Goal: Task Accomplishment & Management: Manage account settings

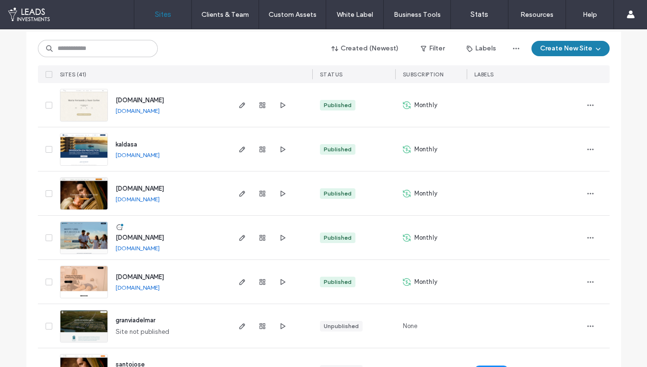
scroll to position [108, 0]
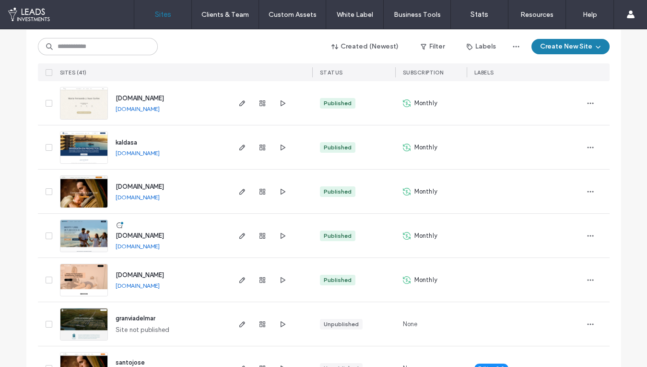
click at [152, 232] on span "[DOMAIN_NAME]" at bounding box center [140, 235] width 48 height 7
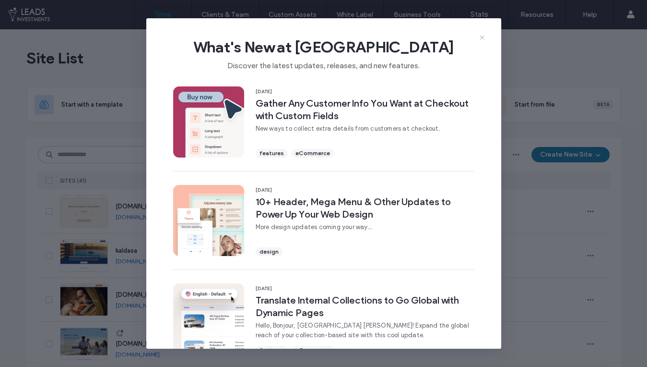
click at [481, 35] on icon at bounding box center [482, 38] width 8 height 8
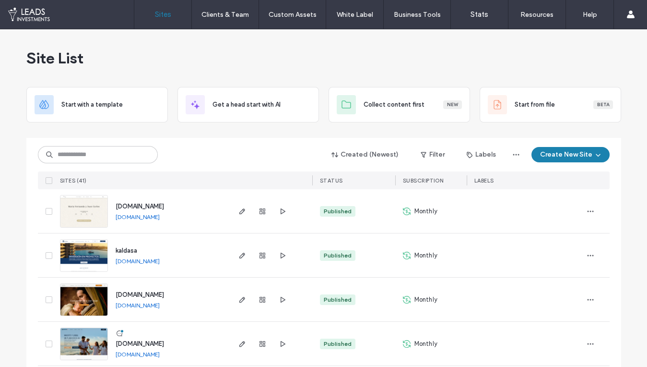
scroll to position [112, 0]
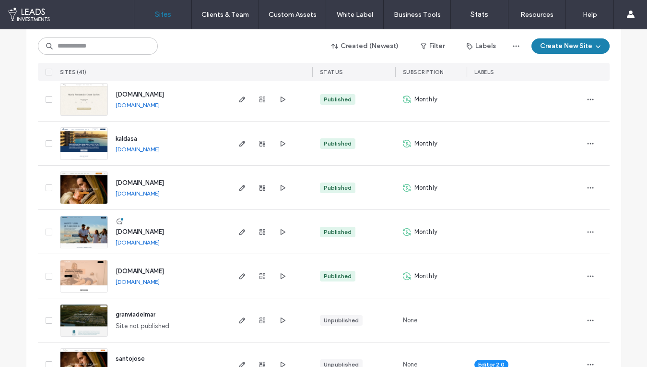
click at [139, 229] on span "www.globofran.com" at bounding box center [140, 231] width 48 height 7
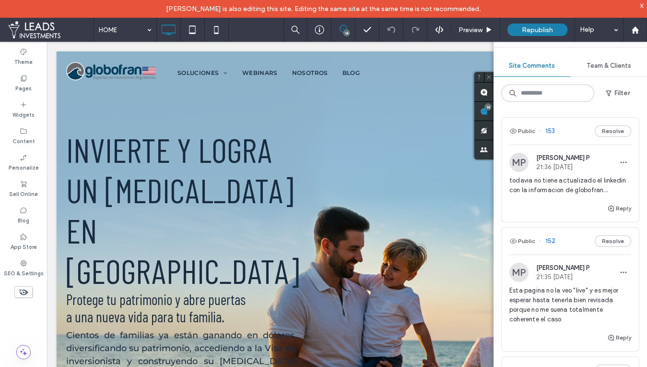
click at [542, 202] on div "Reply" at bounding box center [570, 211] width 137 height 19
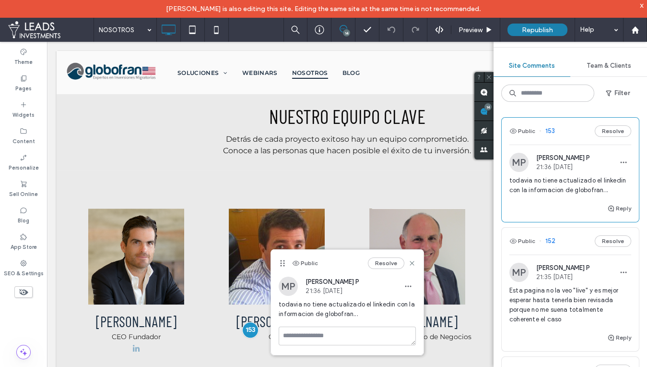
click at [576, 322] on span "Esta pagina no la veo "live" y es mejor esperar hasta tenerla bien revisada por…" at bounding box center [570, 304] width 122 height 38
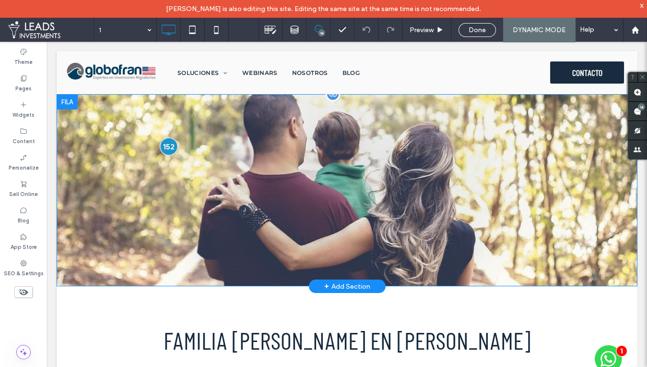
click at [170, 142] on div at bounding box center [169, 146] width 18 height 18
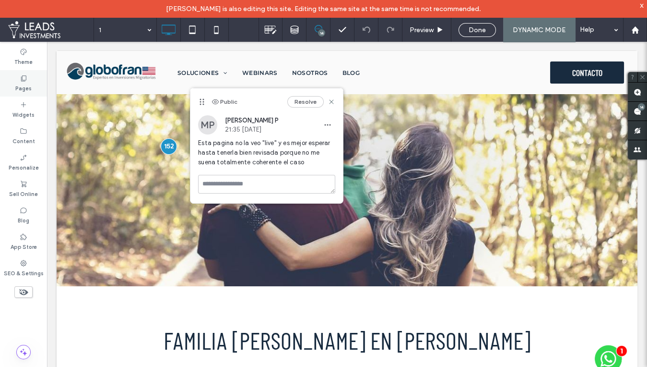
click at [29, 79] on div "Pages" at bounding box center [23, 83] width 47 height 26
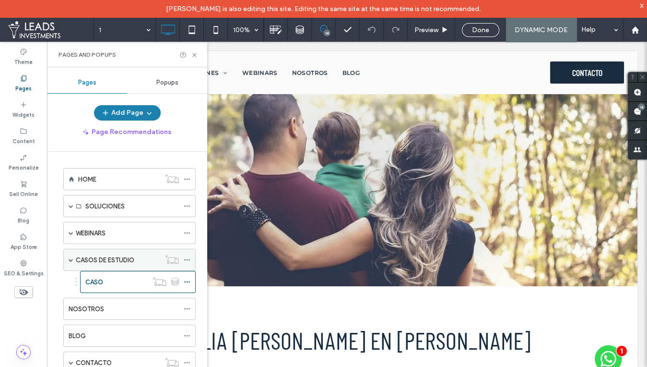
click at [126, 258] on label "CASOS DE ESTUDIO" at bounding box center [105, 259] width 59 height 17
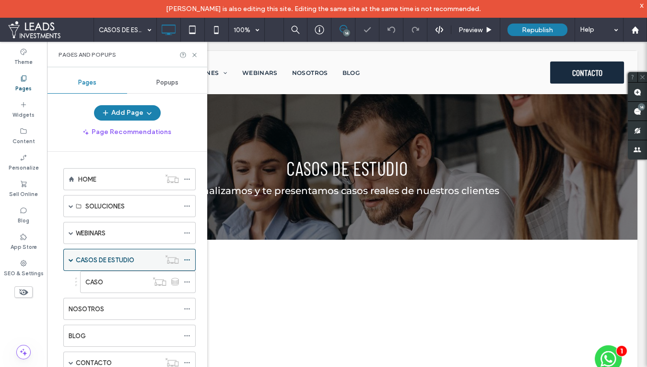
click at [189, 257] on icon at bounding box center [187, 259] width 7 height 7
click at [192, 54] on div "Tablet view & edit" at bounding box center [192, 55] width 48 height 9
drag, startPoint x: 193, startPoint y: 53, endPoint x: 163, endPoint y: 11, distance: 51.6
click at [193, 53] on use at bounding box center [194, 55] width 4 height 4
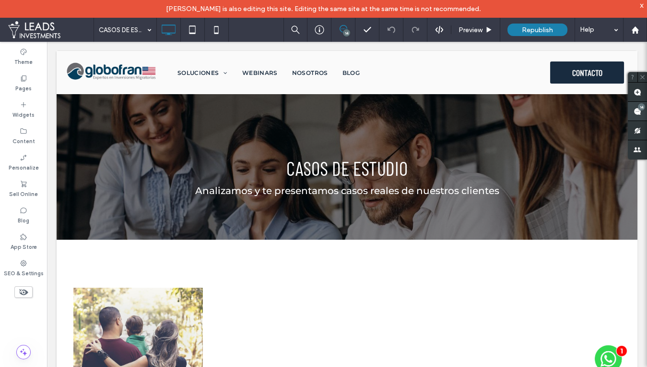
click at [638, 112] on use at bounding box center [638, 111] width 8 height 8
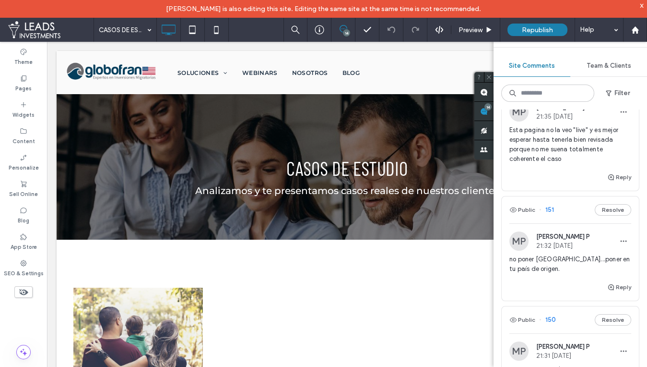
scroll to position [162, 0]
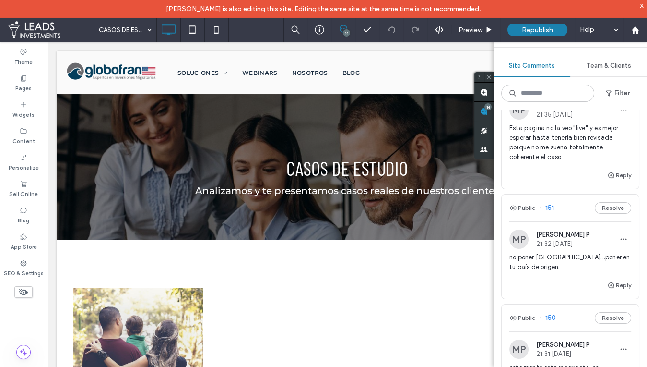
click at [554, 280] on div "Reply" at bounding box center [570, 288] width 137 height 19
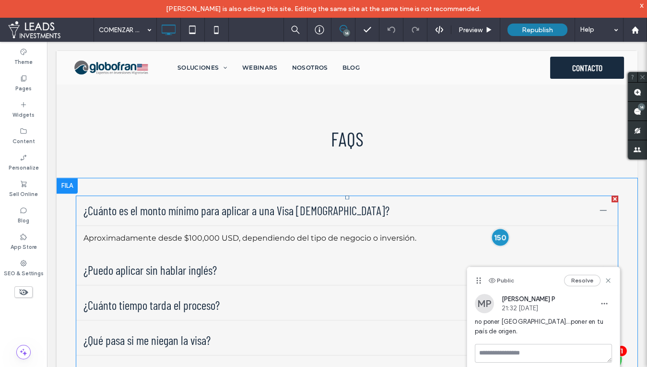
click at [498, 228] on div at bounding box center [500, 237] width 18 height 18
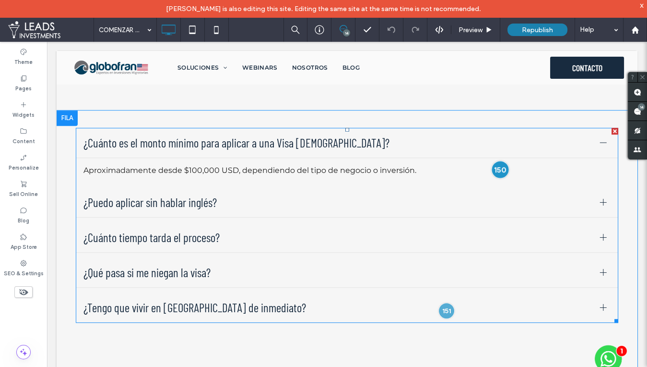
scroll to position [1303, 0]
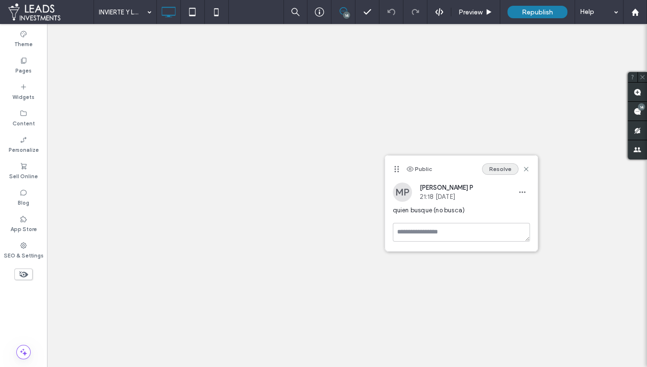
click at [503, 170] on button "Resolve" at bounding box center [500, 169] width 36 height 12
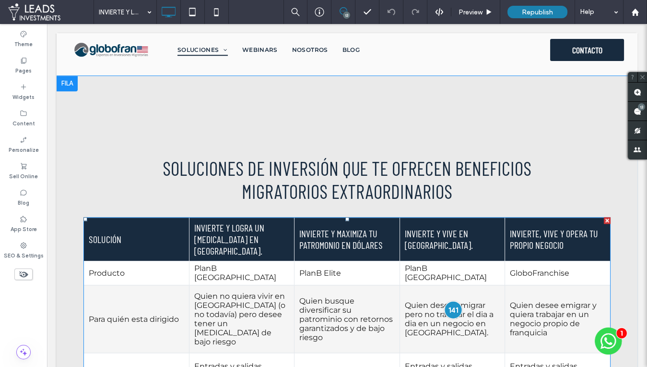
click at [449, 301] on div at bounding box center [453, 310] width 18 height 18
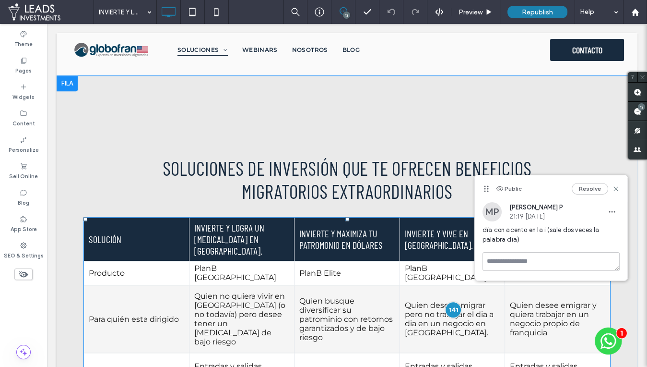
click at [420, 284] on td "Quien desee emigrar pero no trabajar el dia a dia en un negocio en EE.UU." at bounding box center [453, 318] width 106 height 68
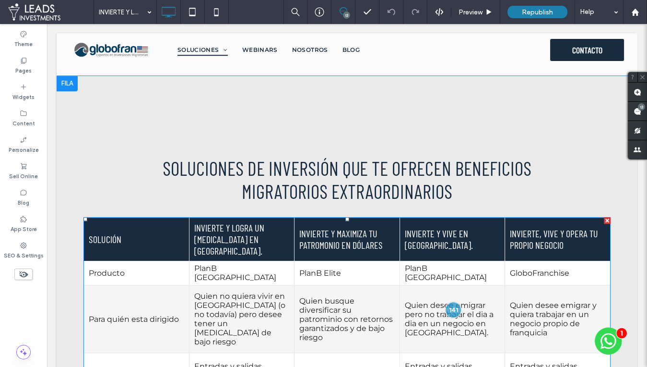
click at [420, 284] on td "Quien desee emigrar pero no trabajar el dia a dia en un negocio en EE.UU." at bounding box center [453, 318] width 106 height 68
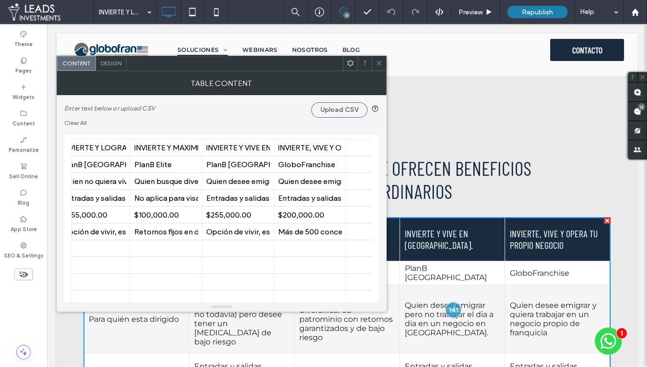
scroll to position [0, 86]
click at [256, 183] on div "Quien desee emigrar pero no trabajar el dia a dia en un negocio en [GEOGRAPHIC_…" at bounding box center [237, 181] width 64 height 9
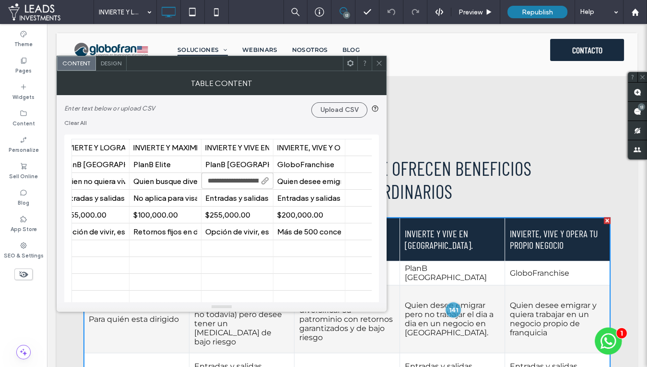
scroll to position [0, 174]
click at [247, 181] on input "**********" at bounding box center [237, 180] width 72 height 16
drag, startPoint x: 259, startPoint y: 182, endPoint x: 196, endPoint y: 175, distance: 62.7
click at [195, 175] on body ".wqwq-1{fill:#231f20;} .cls-1q, .cls-2q { fill-rule: evenodd; } .cls-2q { fill:…" at bounding box center [323, 183] width 647 height 367
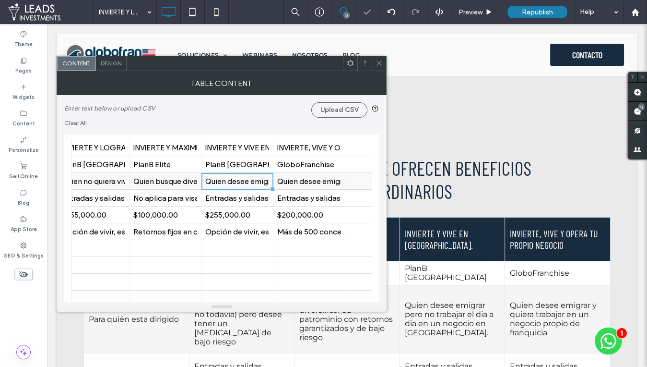
click at [248, 183] on div "Quien desee emigrar pero no trabajar el dia a dia en un negocio en [GEOGRAPHIC_…" at bounding box center [237, 181] width 64 height 9
paste input "**********"
type input "**********"
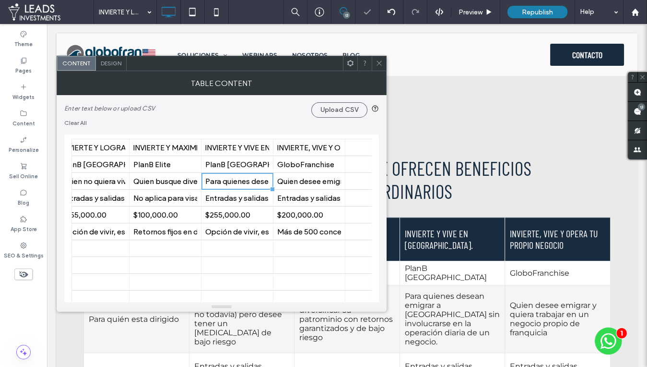
click at [377, 60] on icon at bounding box center [379, 62] width 7 height 7
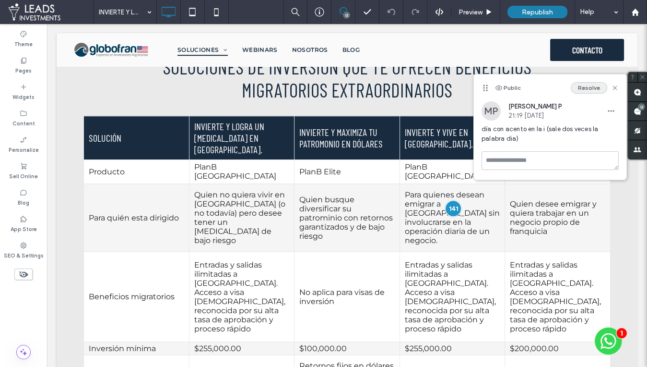
click at [585, 87] on button "Resolve" at bounding box center [589, 88] width 36 height 12
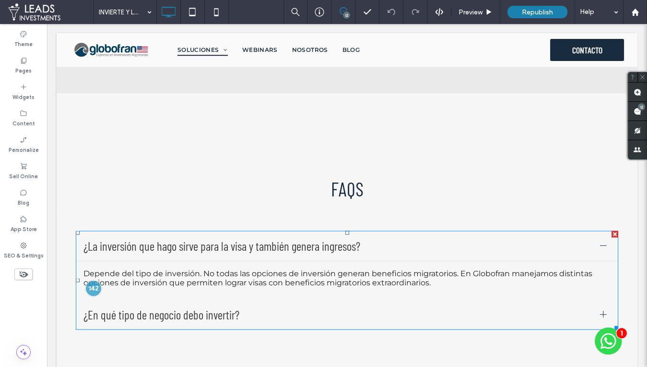
scroll to position [2775, 0]
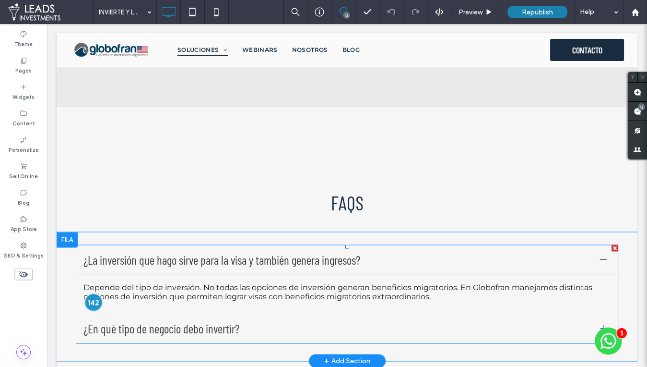
click at [96, 293] on div at bounding box center [93, 302] width 18 height 18
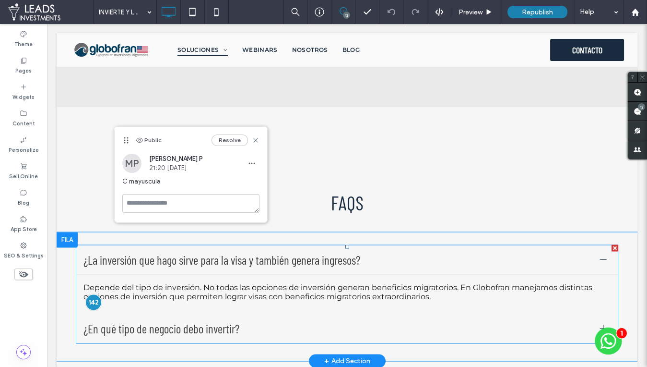
click at [106, 282] on p "Depende del tipo de inversión. No todas las opciones de inversión generan benef…" at bounding box center [346, 291] width 527 height 18
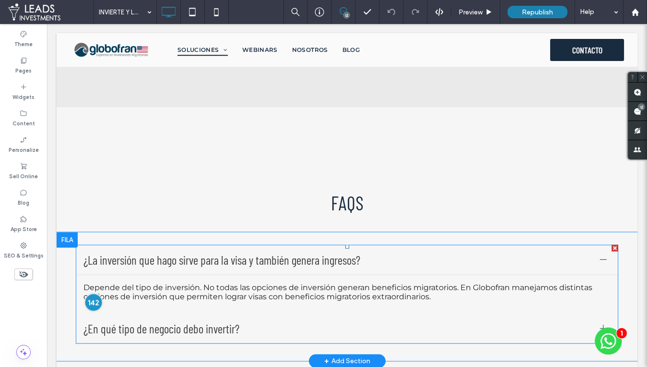
click at [100, 293] on div at bounding box center [93, 302] width 18 height 18
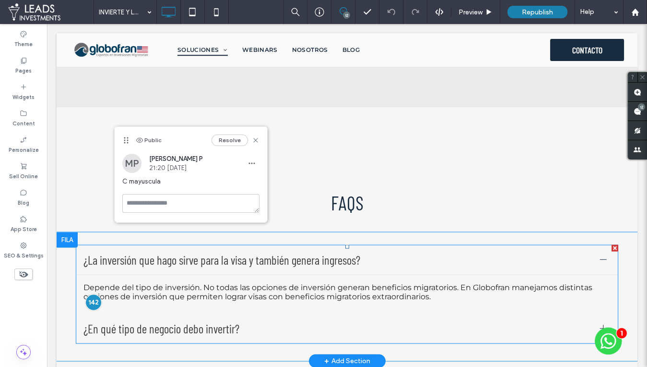
click at [107, 313] on div "¿En qué tipo de negocio debo invertir?" at bounding box center [347, 328] width 543 height 30
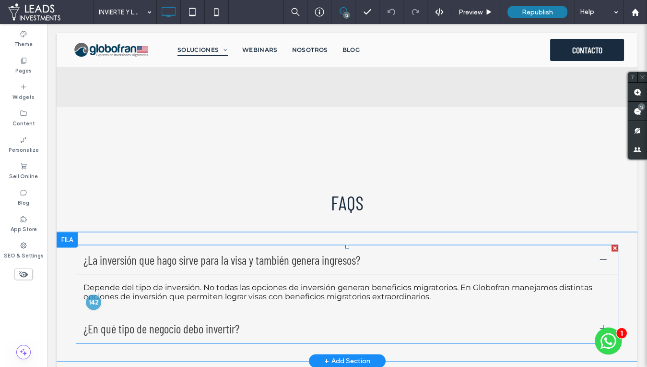
click at [186, 320] on span "¿En qué tipo de negocio debo invertir?" at bounding box center [337, 327] width 509 height 14
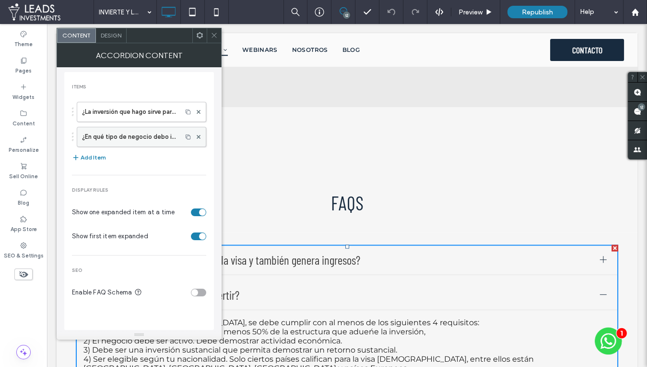
click at [147, 140] on label "¿En qué tipo de negocio debo invertir?" at bounding box center [129, 136] width 95 height 19
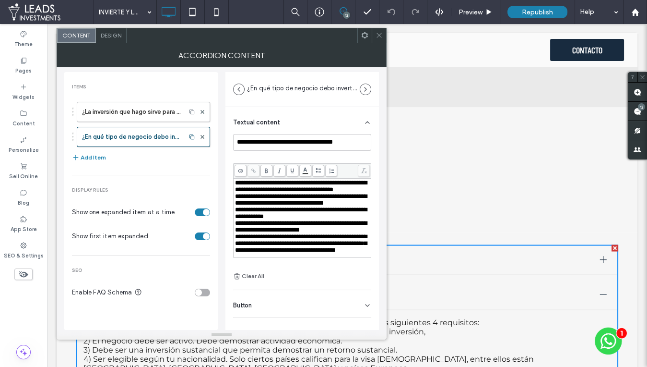
click at [245, 204] on span "**********" at bounding box center [301, 199] width 132 height 13
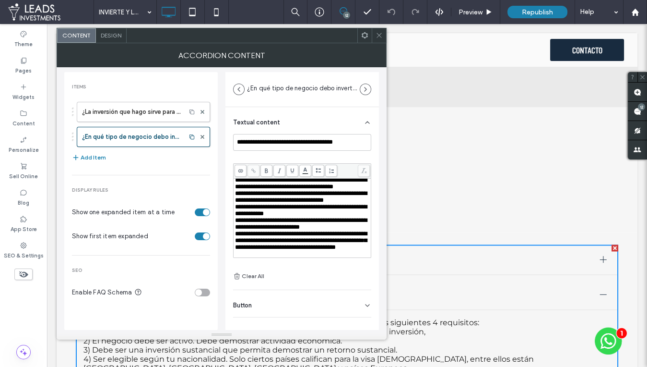
scroll to position [26, 0]
click at [380, 37] on icon at bounding box center [379, 35] width 7 height 7
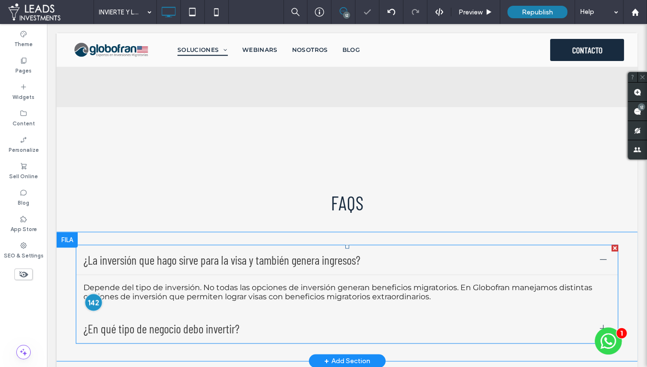
click at [91, 293] on div at bounding box center [93, 302] width 18 height 18
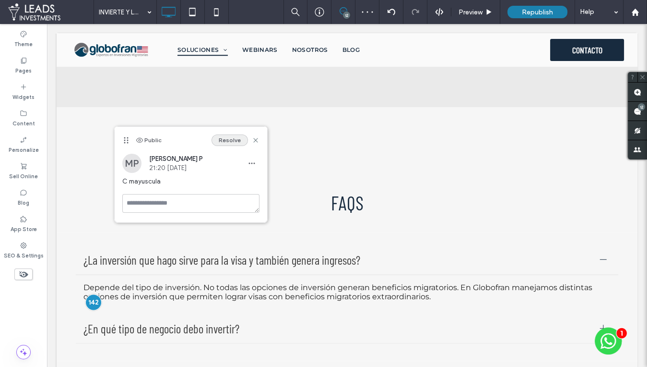
click at [232, 142] on button "Resolve" at bounding box center [230, 140] width 36 height 12
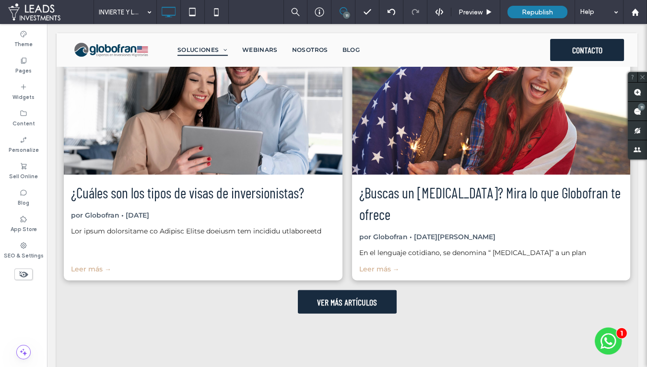
scroll to position [3998, 0]
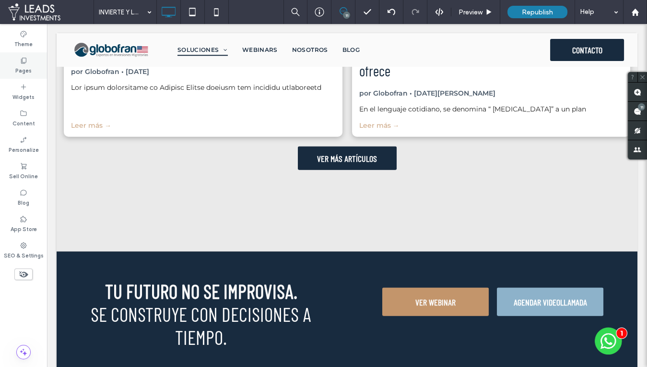
click at [37, 67] on div "Pages" at bounding box center [23, 65] width 47 height 26
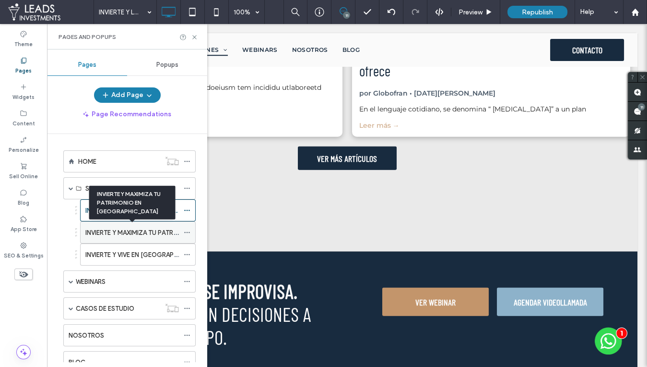
click at [118, 234] on label "INVIERTE Y MAXIMIZA TU PATRIMONIO EN [GEOGRAPHIC_DATA]" at bounding box center [178, 232] width 186 height 17
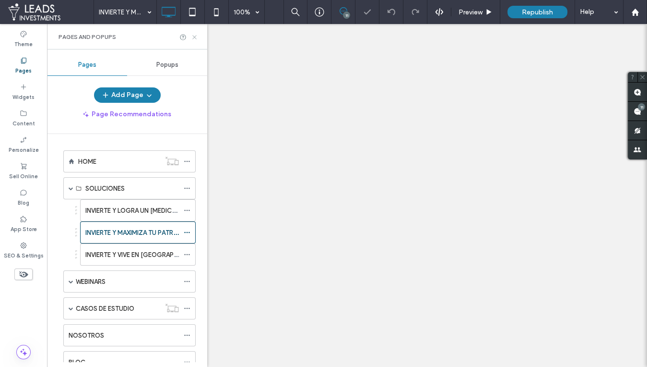
click at [194, 36] on icon at bounding box center [194, 37] width 7 height 7
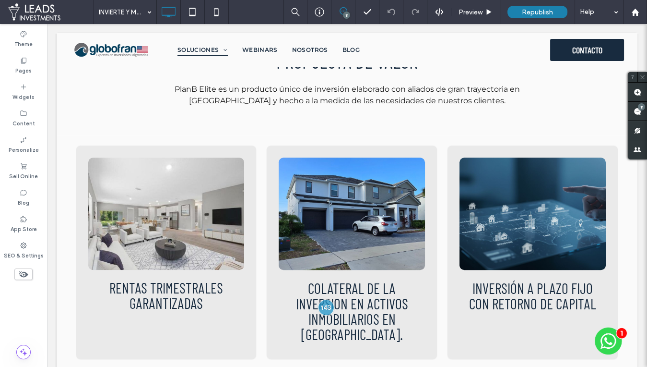
scroll to position [1162, 0]
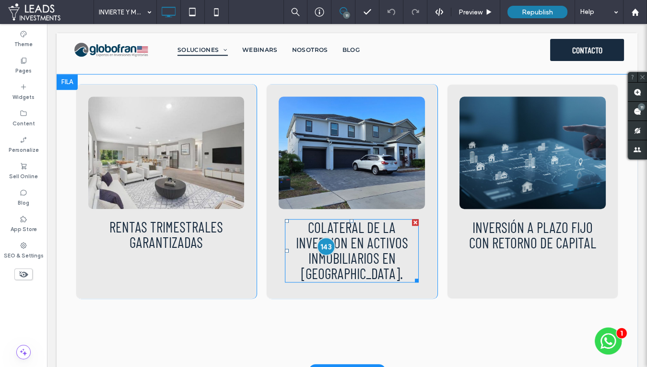
click at [325, 237] on div at bounding box center [327, 246] width 18 height 18
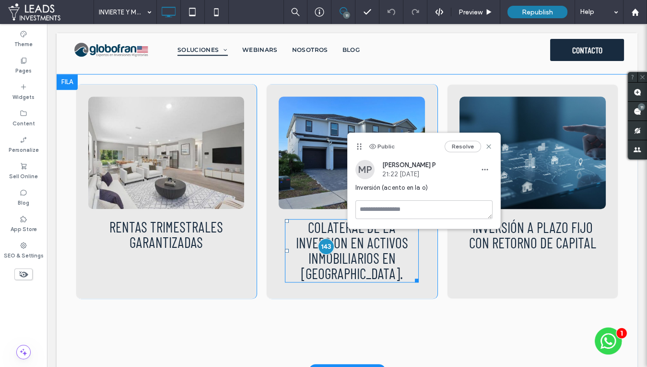
click at [302, 218] on span "Colateral de la inversion en Activos Inmobiliarios en EE.UU." at bounding box center [352, 249] width 112 height 63
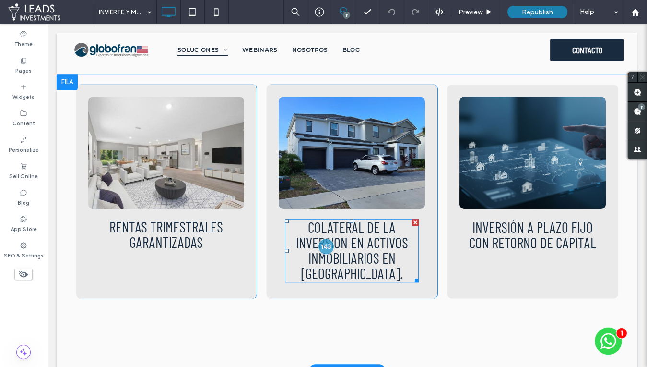
click at [341, 218] on span "Colateral de la inversion en Activos Inmobiliarios en EE.UU." at bounding box center [352, 249] width 112 height 63
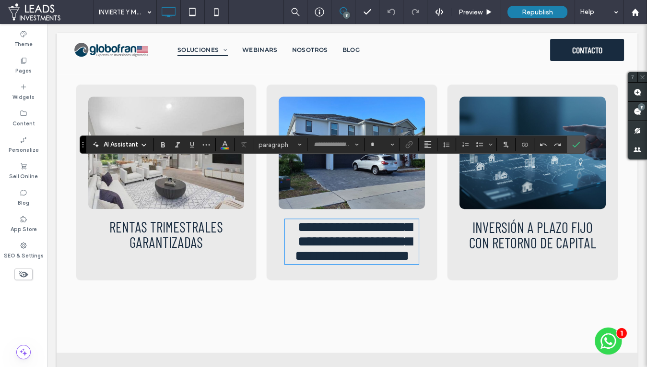
type input "**********"
type input "**"
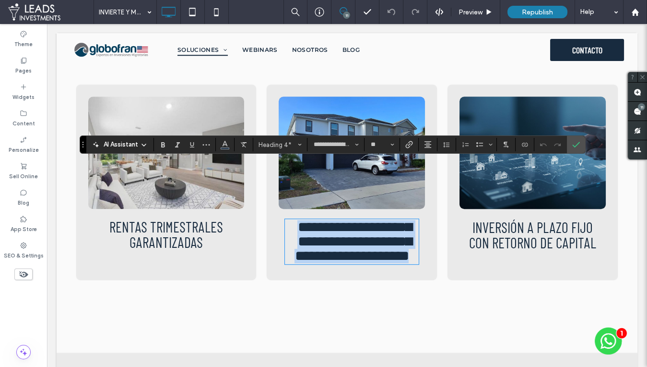
click at [342, 220] on span "**********" at bounding box center [353, 241] width 117 height 43
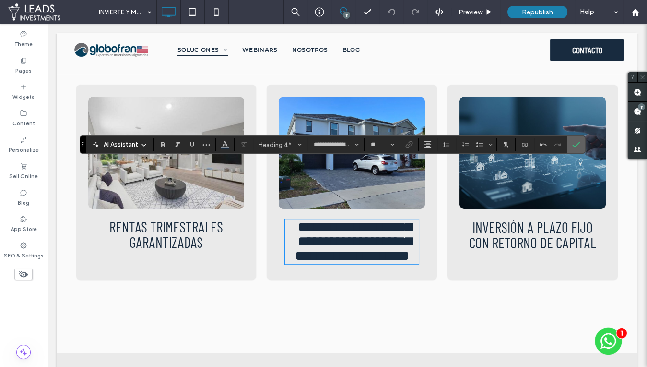
click at [576, 141] on label "Confirm" at bounding box center [576, 144] width 14 height 17
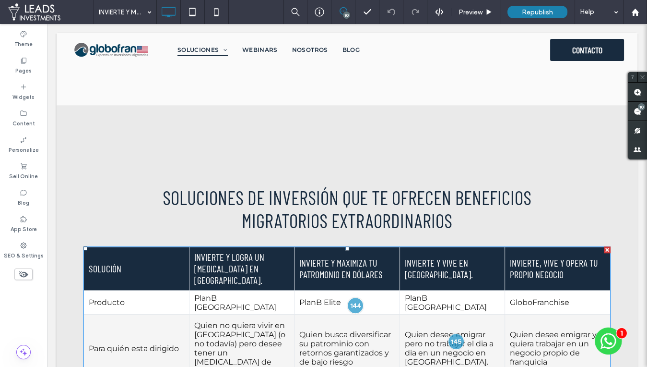
scroll to position [1442, 0]
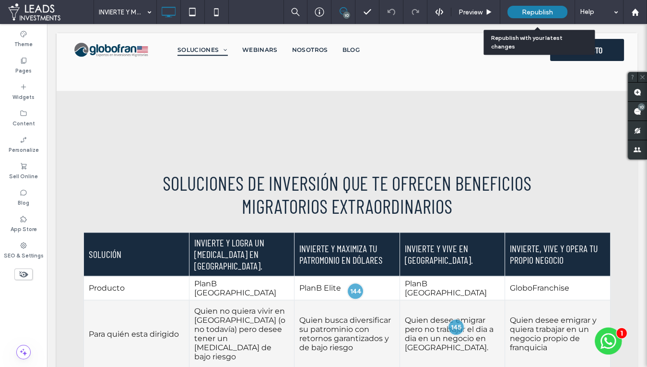
click at [529, 11] on span "Republish" at bounding box center [537, 12] width 31 height 8
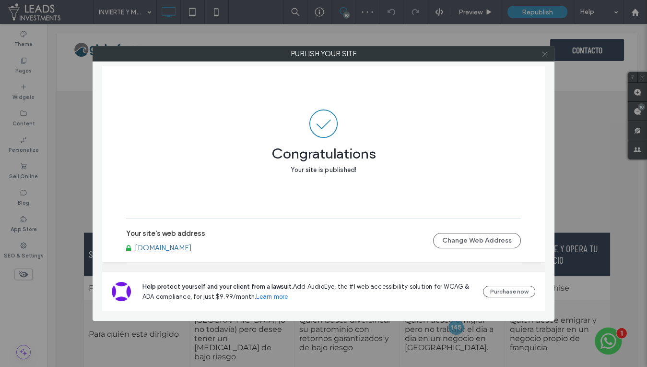
click at [544, 53] on icon at bounding box center [544, 53] width 7 height 7
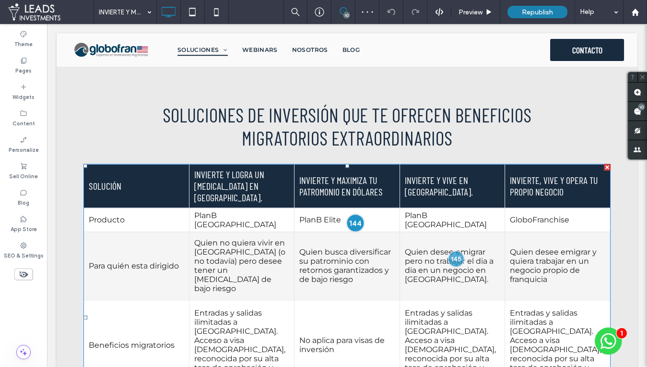
scroll to position [1511, 0]
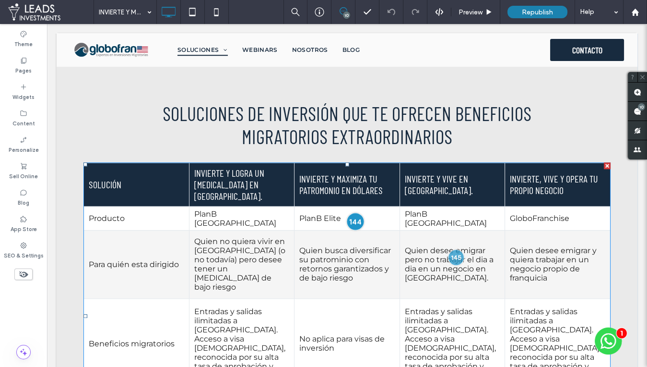
click at [356, 213] on div at bounding box center [356, 222] width 18 height 18
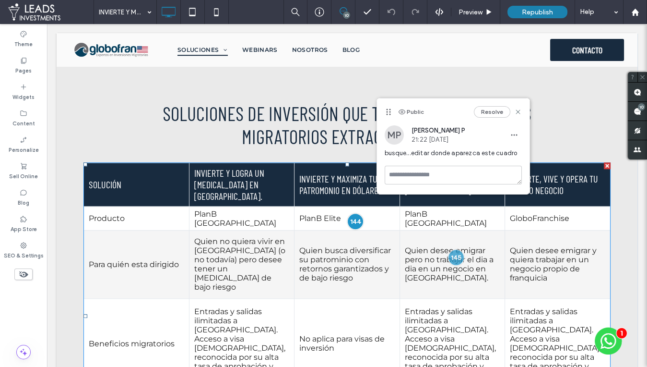
click at [327, 230] on td "Quien busca diversificar su patrominio con retornos garantizados y de bajo ries…" at bounding box center [348, 264] width 106 height 68
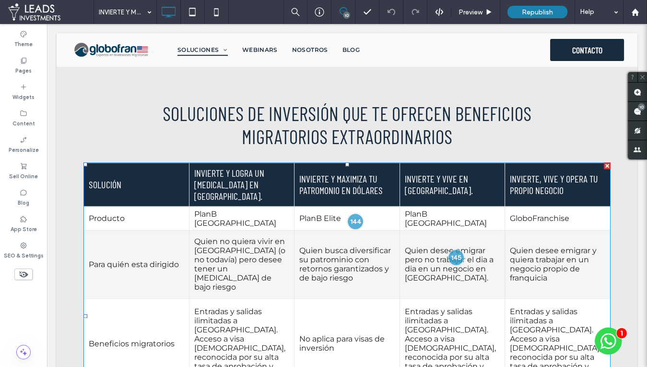
click at [327, 230] on td "Quien busca diversificar su patrominio con retornos garantizados y de bajo ries…" at bounding box center [348, 264] width 106 height 68
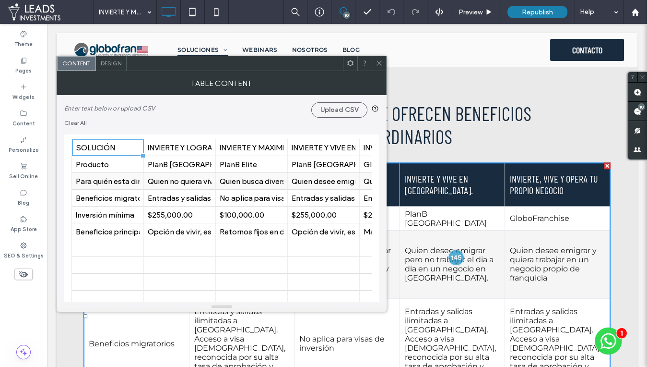
click at [242, 183] on div "Quien busca diversificar su patrominio con retornos garantizados y de bajo ries…" at bounding box center [252, 181] width 64 height 9
click at [242, 183] on input "**********" at bounding box center [252, 180] width 72 height 16
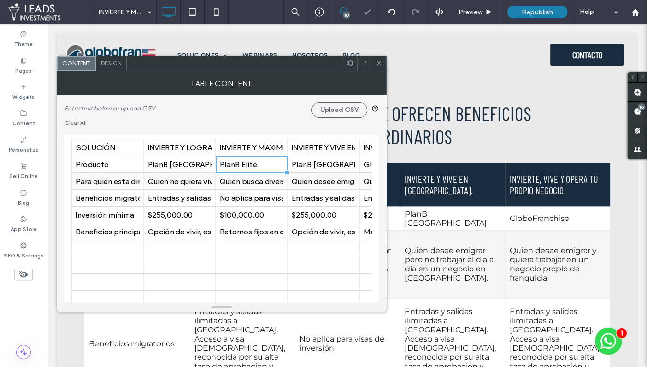
click at [249, 178] on div "Quien busca diversificar su patrominio con retornos garantizados y de bajo ries…" at bounding box center [252, 181] width 64 height 9
click at [245, 179] on input "**********" at bounding box center [252, 180] width 72 height 16
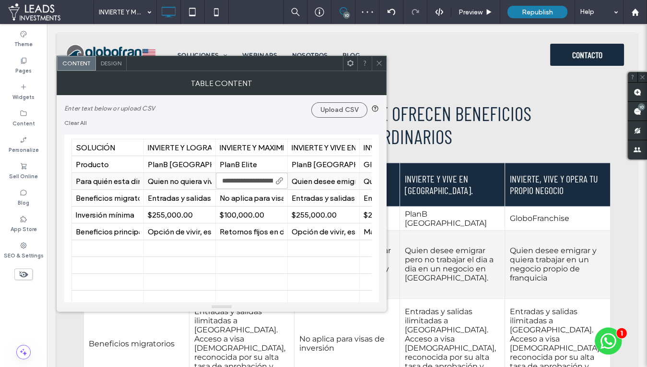
drag, startPoint x: 238, startPoint y: 180, endPoint x: 247, endPoint y: 182, distance: 9.2
click at [206, 180] on body ".wqwq-1{fill:#231f20;} .cls-1q, .cls-2q { fill-rule: evenodd; } .cls-2q { fill:…" at bounding box center [323, 183] width 647 height 367
click at [258, 180] on div "Quien busca diversificar su patrominio con retornos garantizados y de bajo ries…" at bounding box center [252, 181] width 64 height 9
click at [260, 177] on div "Quien busca diversificar su patrominio con retornos garantizados y de bajo ries…" at bounding box center [252, 181] width 64 height 9
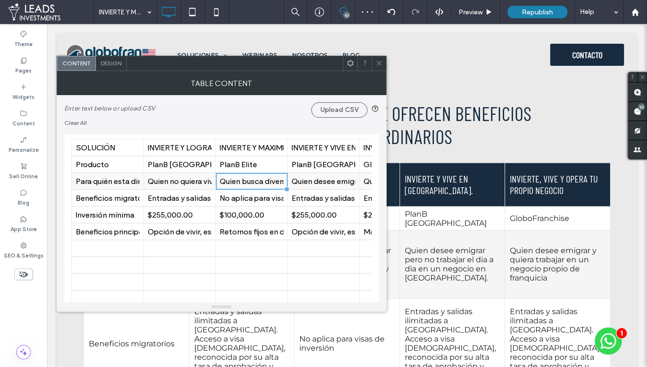
click at [260, 177] on div "Quien busca diversificar su patrominio con retornos garantizados y de bajo ries…" at bounding box center [252, 181] width 64 height 9
click at [247, 179] on div "Quien busca diversificar su patrominio con retornos garantizados y de bajo ries…" at bounding box center [252, 181] width 64 height 9
click at [247, 179] on input "**********" at bounding box center [252, 180] width 72 height 16
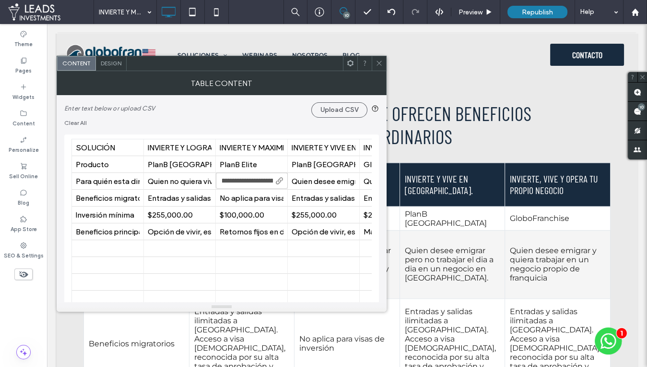
scroll to position [0, 14]
type input "**********"
click at [378, 59] on icon at bounding box center [379, 62] width 7 height 7
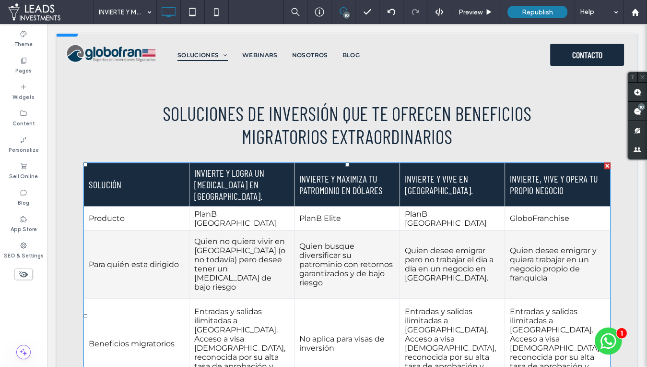
click at [445, 230] on td "Quien desee emigrar pero no trabajar el dia a dia en un negocio en EE.UU." at bounding box center [453, 264] width 106 height 68
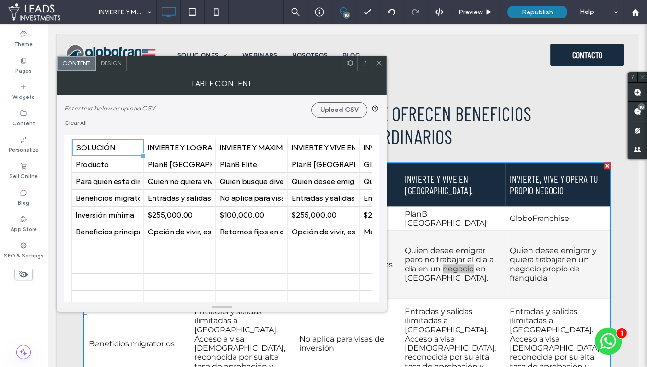
click at [324, 182] on div "Quien desee emigrar pero no trabajar el dia a dia en un negocio en EE.UU." at bounding box center [324, 181] width 64 height 9
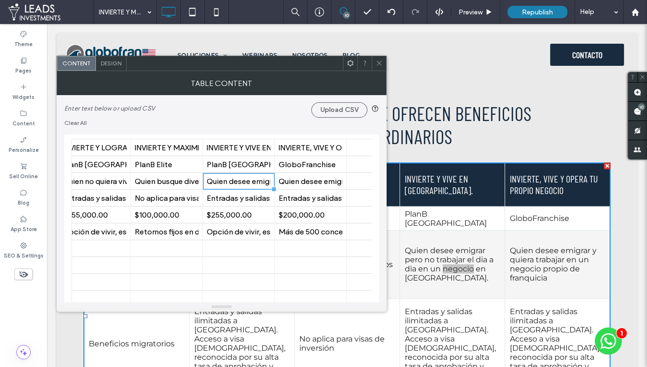
scroll to position [0, 94]
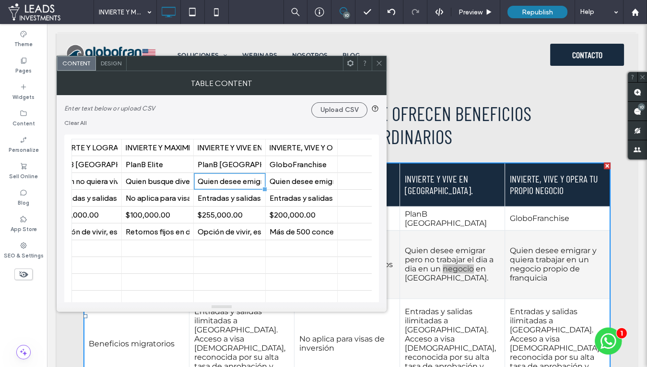
click at [219, 177] on div "Quien desee emigrar pero no trabajar el dia a dia en un negocio en EE.UU." at bounding box center [230, 181] width 64 height 9
type input "**********"
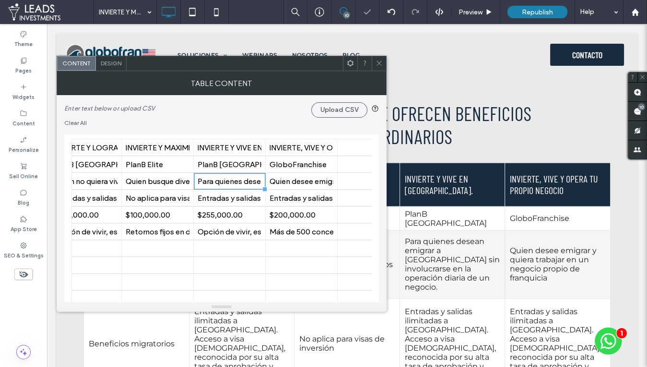
click at [378, 61] on use at bounding box center [379, 63] width 5 height 5
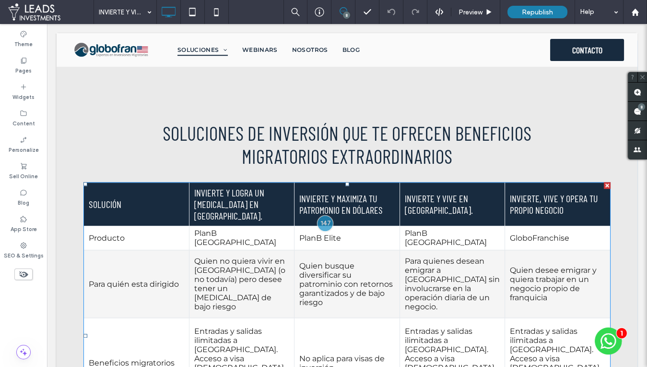
scroll to position [1534, 0]
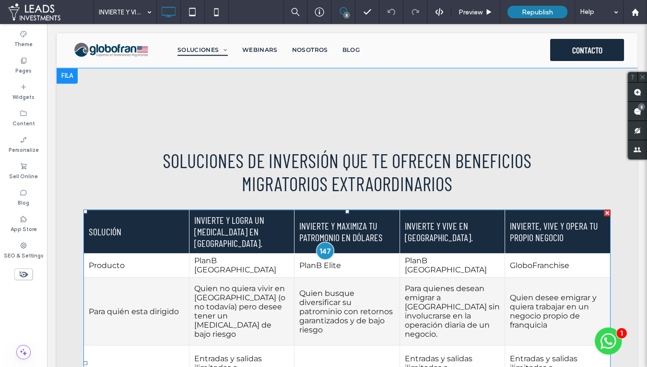
click at [325, 241] on div at bounding box center [326, 250] width 18 height 18
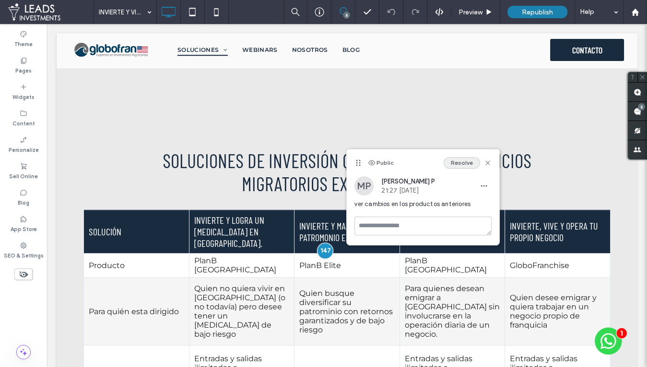
click at [470, 162] on button "Resolve" at bounding box center [462, 163] width 36 height 12
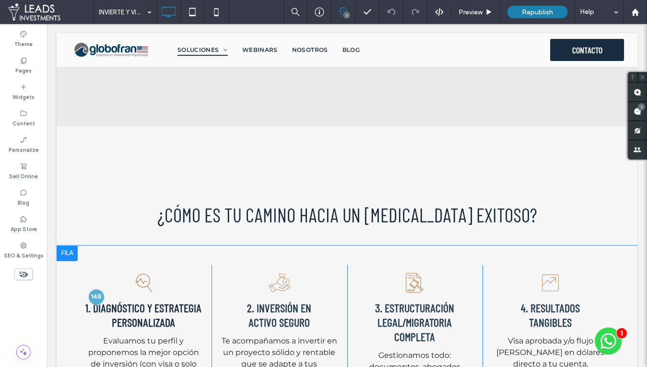
scroll to position [2013, 0]
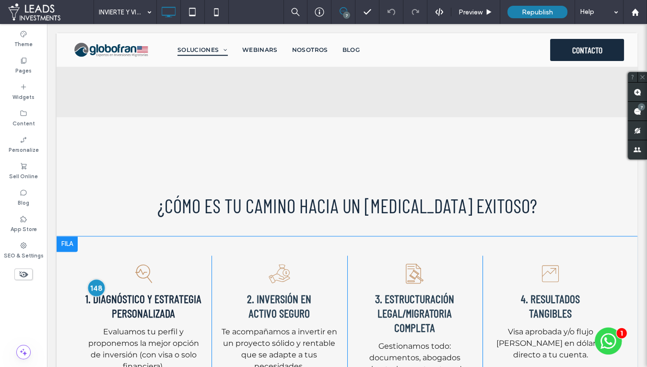
click at [97, 278] on div at bounding box center [96, 287] width 18 height 18
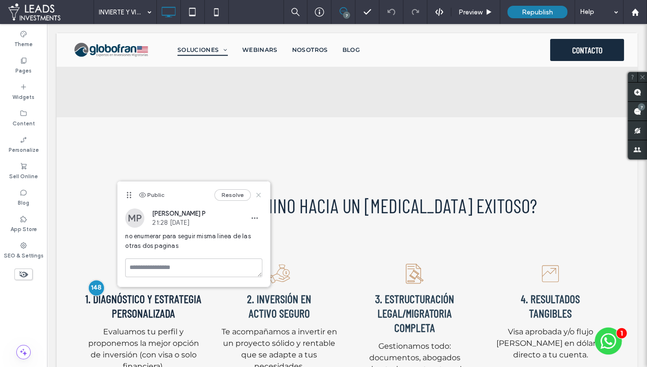
click at [260, 191] on icon at bounding box center [259, 195] width 8 height 8
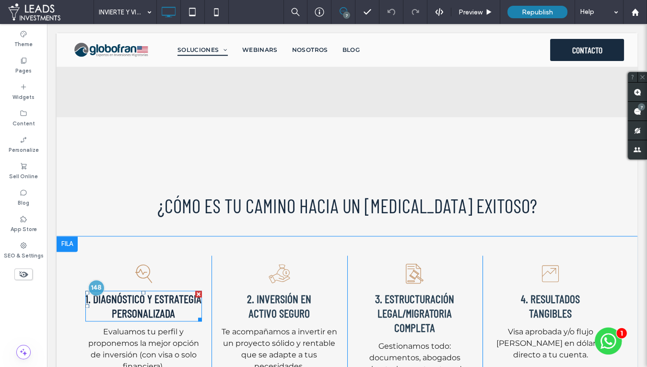
click at [116, 291] on strong "1. Diagnóstico y estrategia personalizada" at bounding box center [143, 305] width 116 height 28
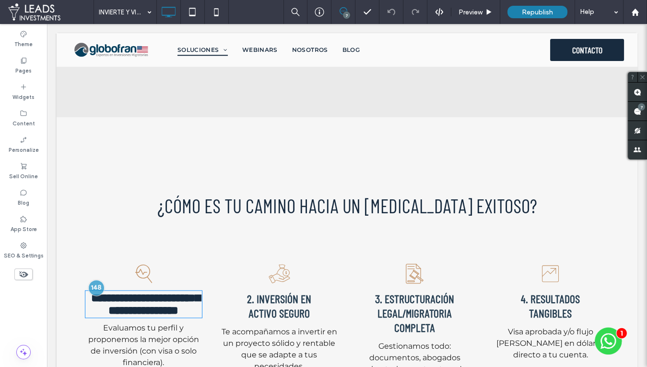
type input "**********"
type input "**"
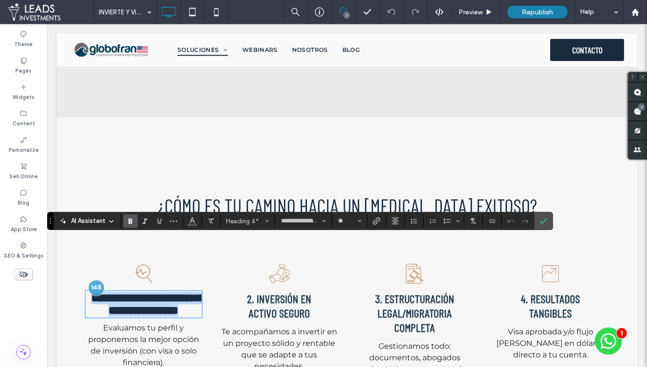
click at [96, 292] on strong "**********" at bounding box center [145, 304] width 109 height 24
click at [546, 223] on label "Confirm" at bounding box center [543, 220] width 14 height 17
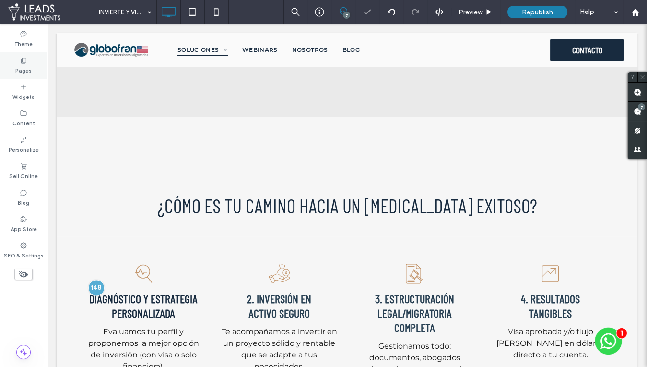
click at [28, 66] on label "Pages" at bounding box center [23, 69] width 16 height 11
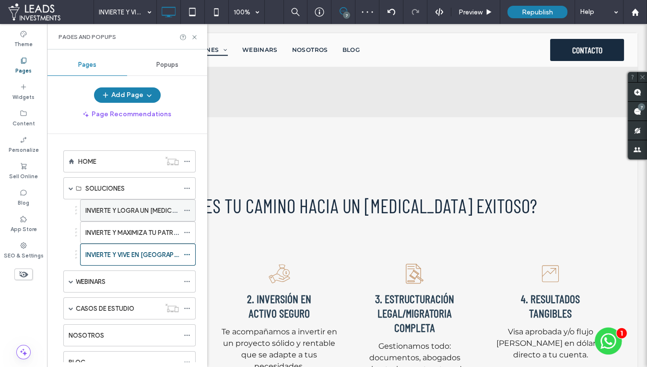
click at [107, 209] on label "INVIERTE Y LOGRA UN PLAN B EN EE.UU." at bounding box center [180, 210] width 190 height 17
click at [194, 36] on use at bounding box center [194, 37] width 4 height 4
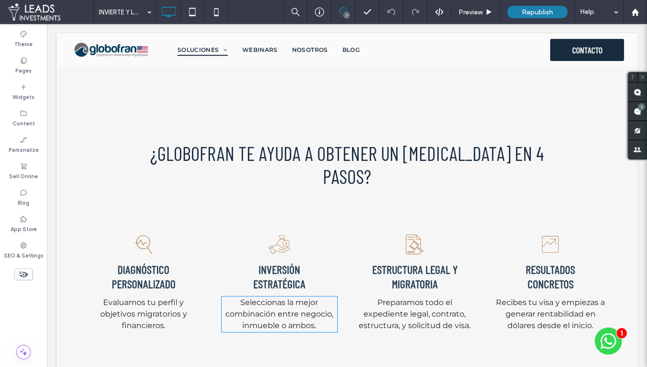
scroll to position [2030, 0]
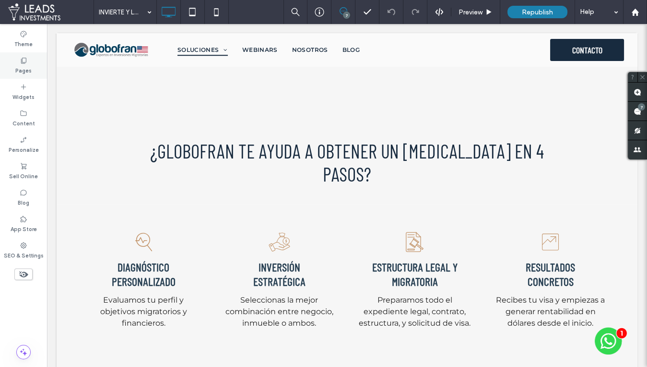
click at [27, 61] on div "Pages" at bounding box center [23, 65] width 47 height 26
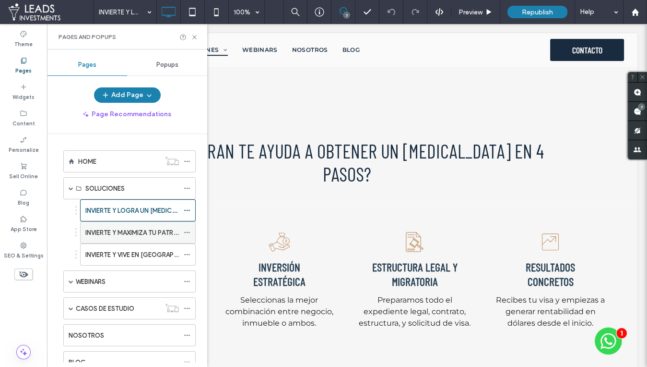
click at [101, 226] on label "INVIERTE Y MAXIMIZA TU PATRIMONIO EN EE.UU" at bounding box center [178, 232] width 186 height 17
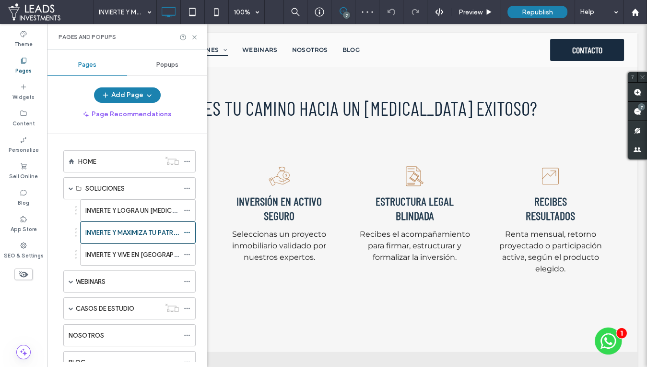
scroll to position [2041, 0]
drag, startPoint x: 113, startPoint y: 253, endPoint x: 134, endPoint y: 248, distance: 21.4
click at [114, 253] on label "INVIERTE Y VIVE EN EE.UU." at bounding box center [145, 254] width 121 height 17
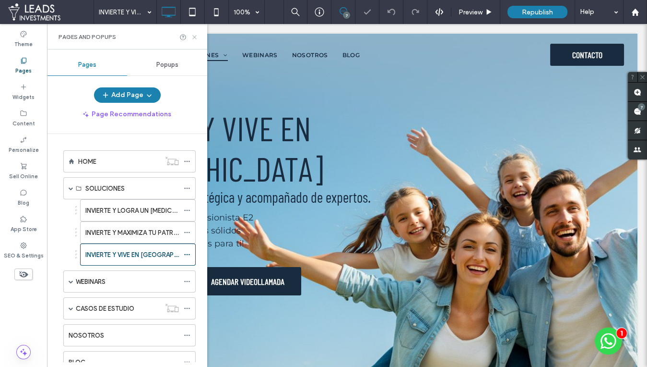
click at [194, 36] on icon at bounding box center [194, 37] width 7 height 7
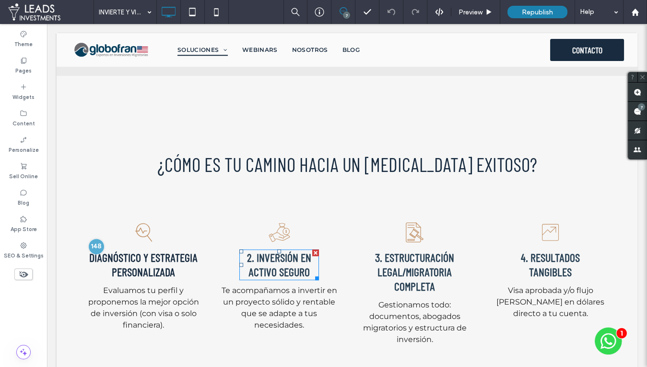
scroll to position [2057, 0]
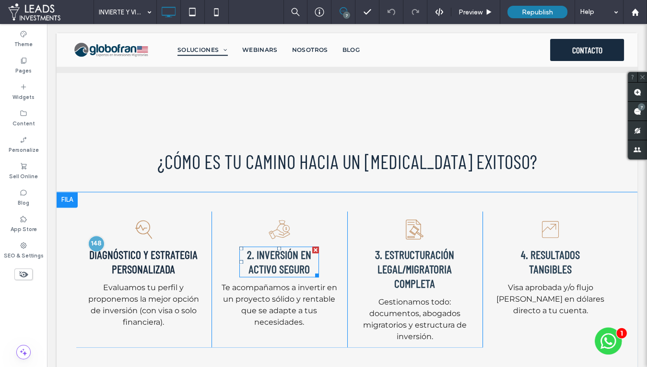
click at [267, 247] on strong "2. Inversión en activo seguro" at bounding box center [279, 261] width 64 height 28
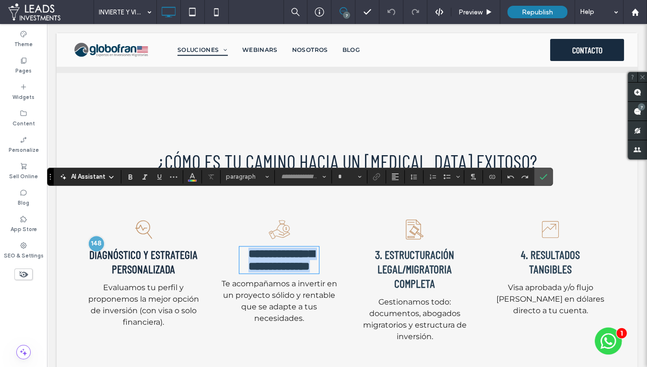
type input "**********"
type input "**"
click at [258, 248] on strong "**********" at bounding box center [282, 260] width 66 height 24
click at [541, 175] on icon "Confirm" at bounding box center [544, 177] width 8 height 8
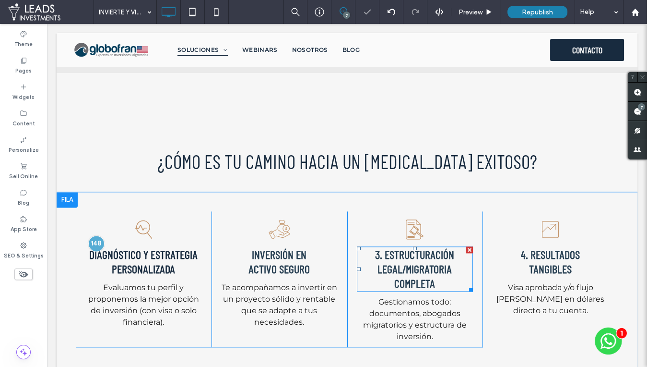
click at [423, 247] on strong "3. Estructuración legal/migratoria completa" at bounding box center [414, 268] width 79 height 43
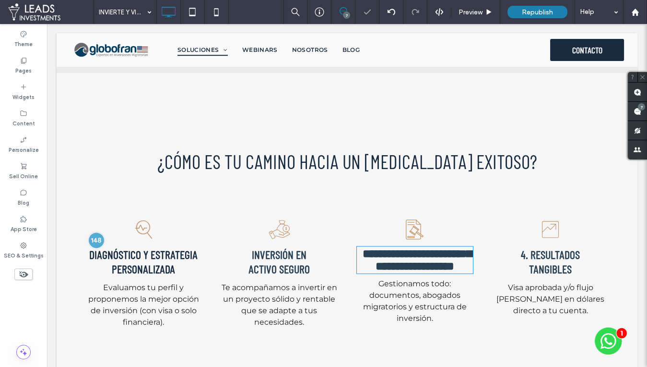
type input "**********"
type input "**"
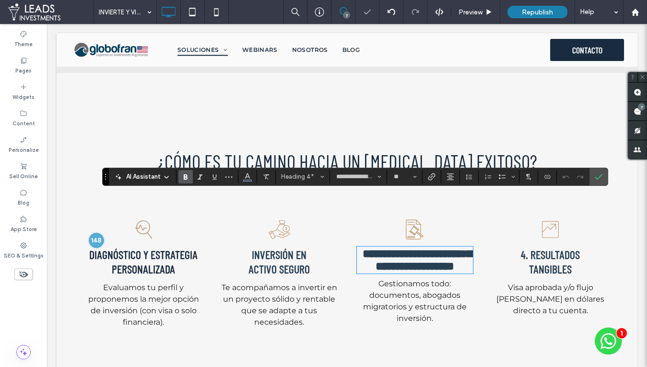
click at [385, 248] on strong "**********" at bounding box center [417, 260] width 109 height 24
click at [597, 174] on icon "Confirm" at bounding box center [599, 177] width 8 height 8
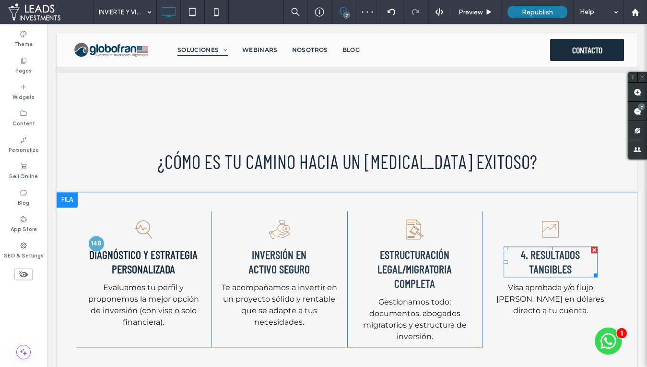
click at [533, 247] on strong "4. Resultados tangibles" at bounding box center [550, 261] width 59 height 28
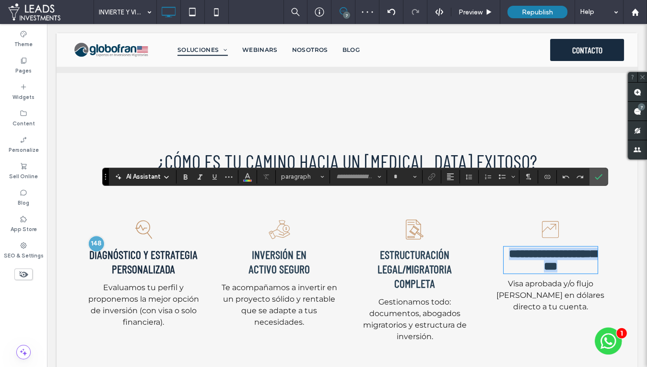
type input "**********"
type input "**"
click at [530, 248] on strong "**********" at bounding box center [552, 260] width 87 height 24
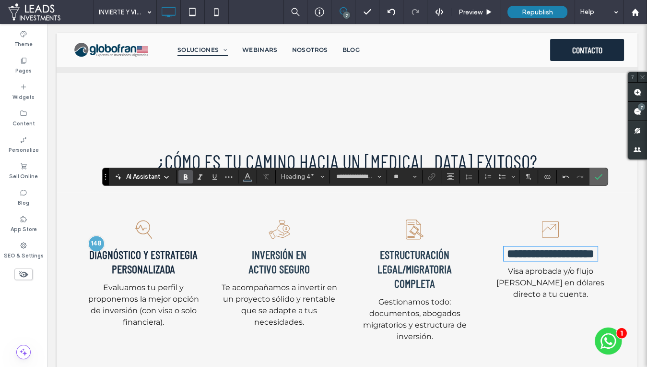
click at [595, 181] on span "Confirm" at bounding box center [597, 176] width 4 height 17
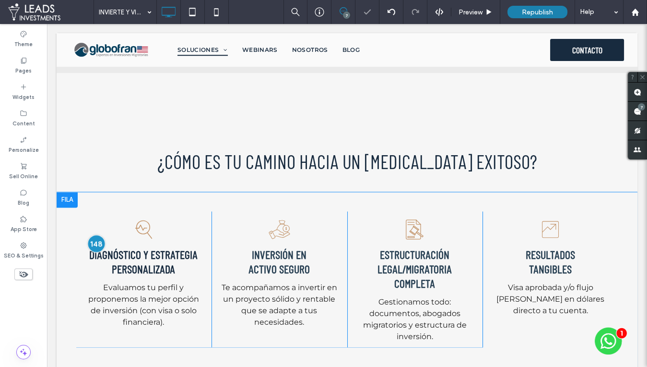
click at [99, 234] on div at bounding box center [96, 243] width 18 height 18
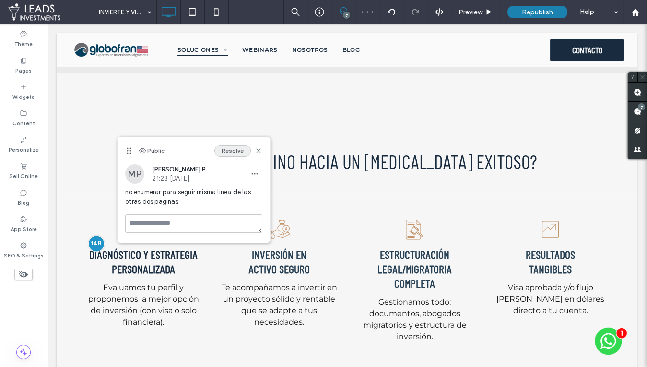
click at [230, 151] on button "Resolve" at bounding box center [232, 151] width 36 height 12
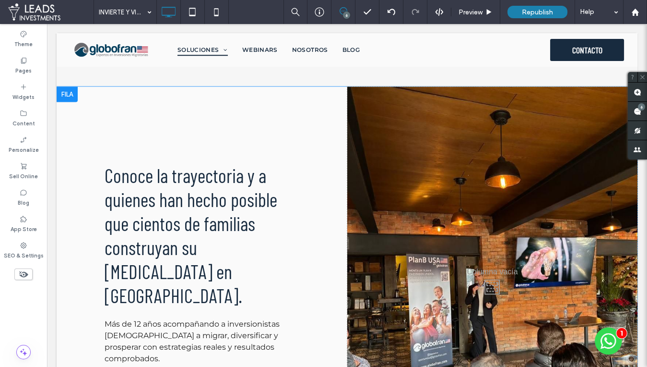
scroll to position [2960, 0]
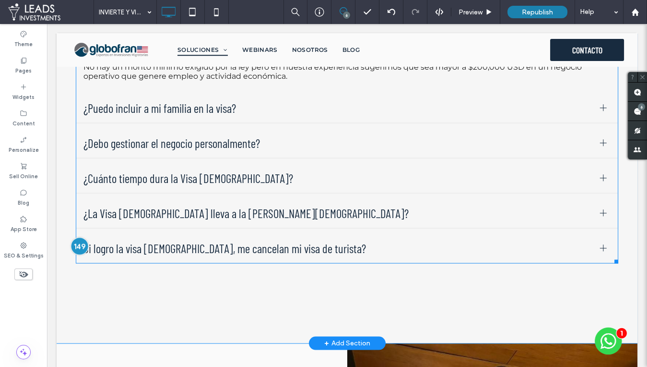
click at [80, 237] on div at bounding box center [80, 246] width 18 height 18
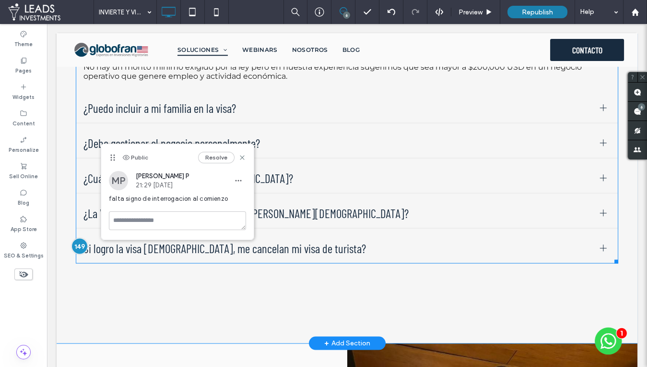
click at [284, 241] on span "Si logro la visa E2, me cancelan mi visa de turista?" at bounding box center [337, 248] width 509 height 14
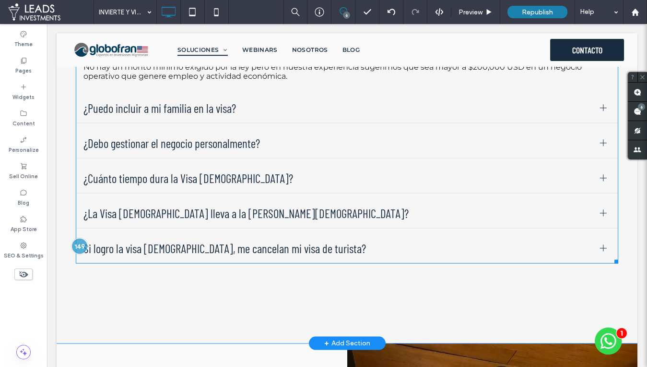
click at [316, 241] on span "Si logro la visa E2, me cancelan mi visa de turista?" at bounding box center [337, 248] width 509 height 14
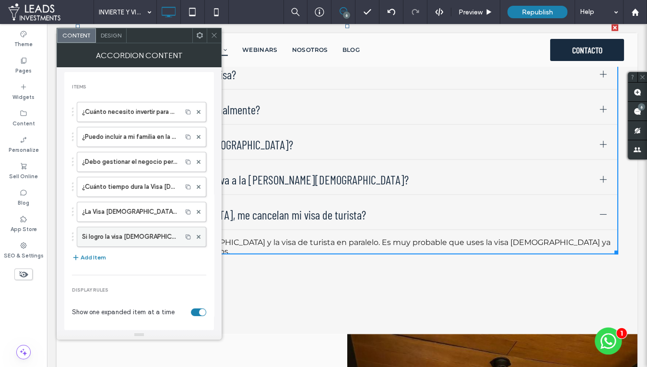
click at [90, 231] on label "Si logro la visa E2, me cancelan mi visa de turista?" at bounding box center [129, 236] width 95 height 19
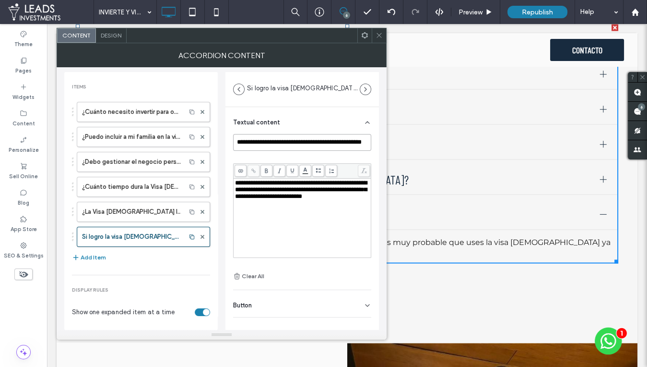
drag, startPoint x: 238, startPoint y: 142, endPoint x: 241, endPoint y: 177, distance: 34.2
click at [238, 142] on input "**********" at bounding box center [302, 142] width 138 height 17
type input "**********"
click at [379, 38] on span at bounding box center [379, 35] width 7 height 14
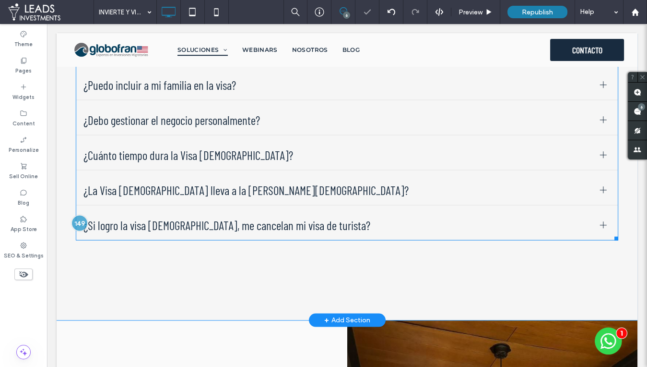
scroll to position [2994, 0]
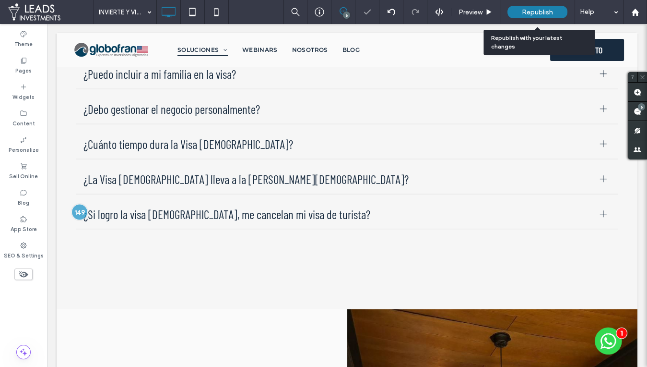
click at [533, 11] on span "Republish" at bounding box center [537, 12] width 31 height 8
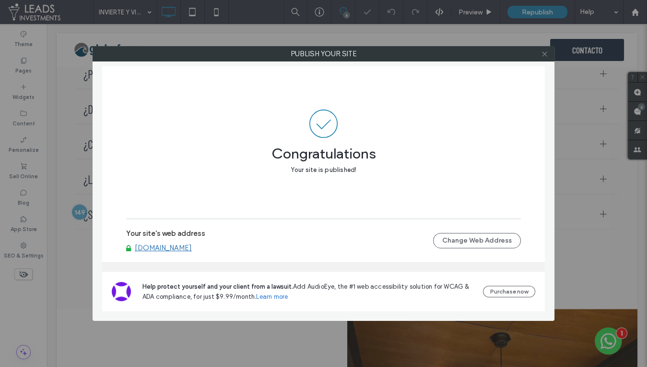
click at [545, 54] on use at bounding box center [544, 53] width 5 height 5
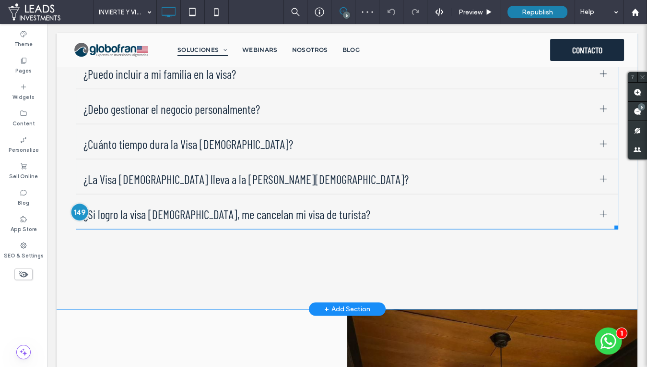
click at [75, 203] on div at bounding box center [80, 212] width 18 height 18
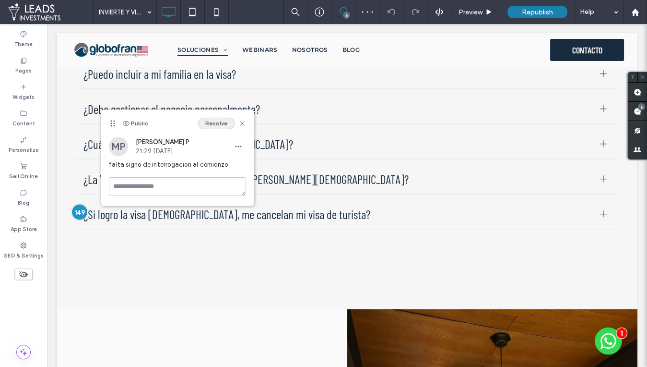
click at [213, 123] on button "Resolve" at bounding box center [216, 124] width 36 height 12
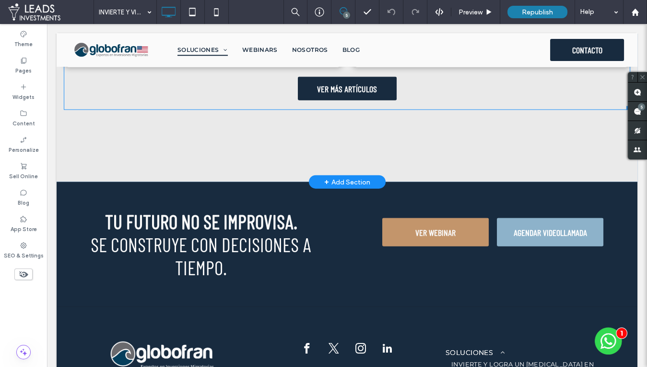
scroll to position [3985, 0]
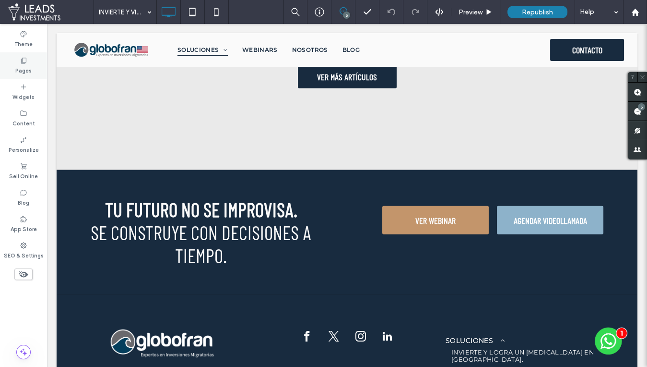
click at [36, 61] on div "Pages" at bounding box center [23, 65] width 47 height 26
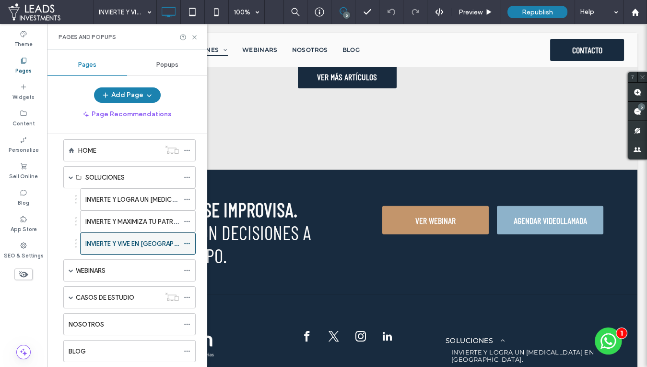
scroll to position [18, 0]
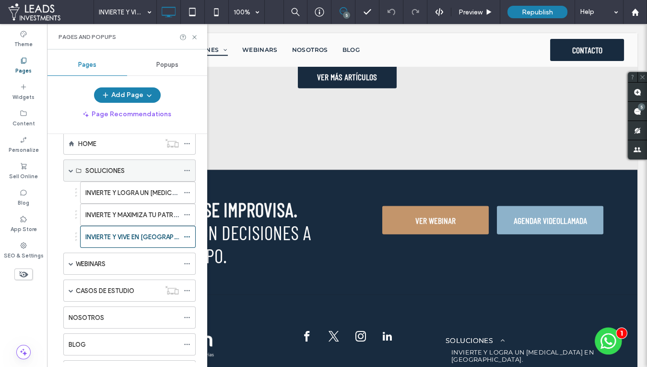
click at [69, 168] on span at bounding box center [71, 170] width 5 height 5
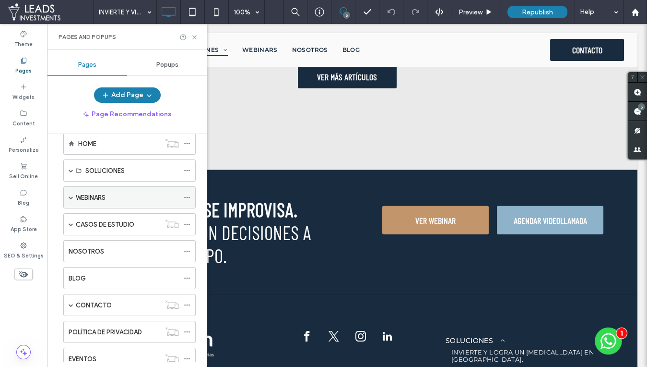
click at [97, 199] on label "WEBINARS" at bounding box center [91, 197] width 30 height 17
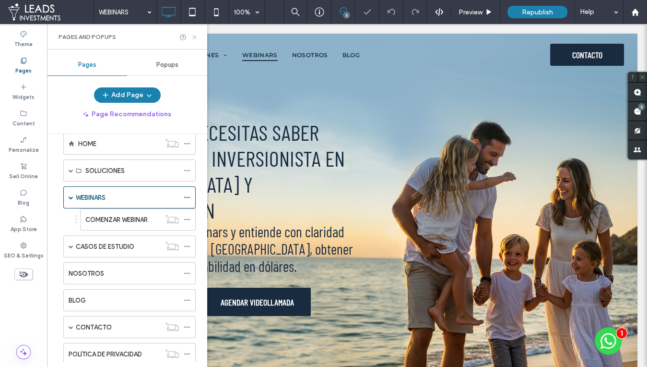
click at [194, 35] on icon at bounding box center [194, 37] width 7 height 7
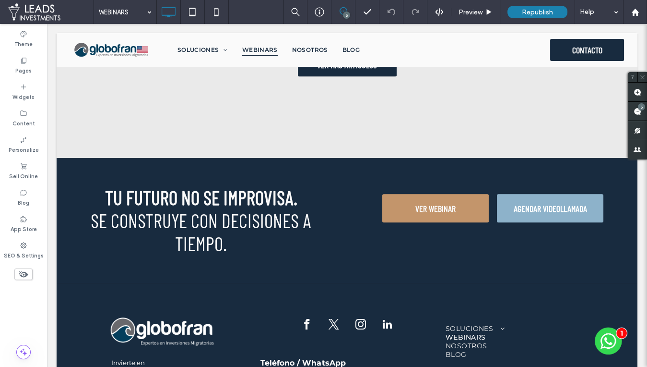
scroll to position [1619, 0]
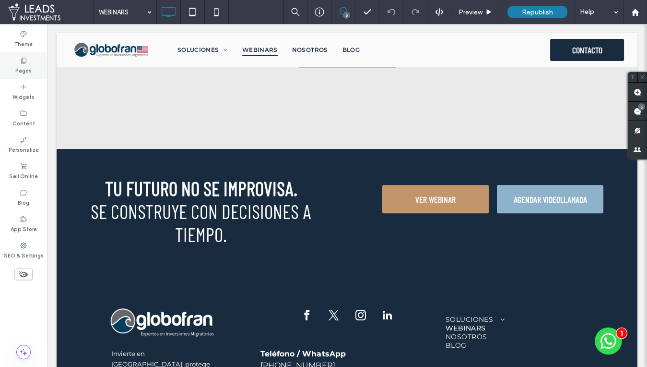
click at [40, 59] on div "Pages" at bounding box center [23, 65] width 47 height 26
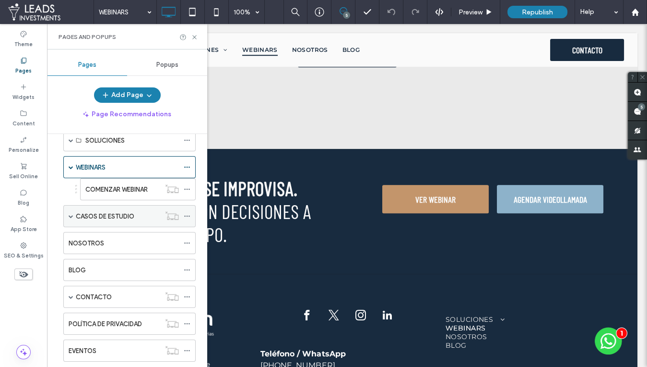
scroll to position [48, 0]
click at [101, 194] on div "COMENZAR WEBINAR" at bounding box center [122, 188] width 75 height 21
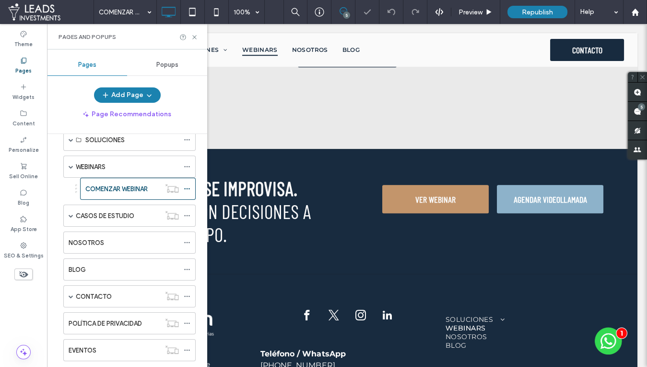
click at [194, 36] on icon at bounding box center [194, 37] width 7 height 7
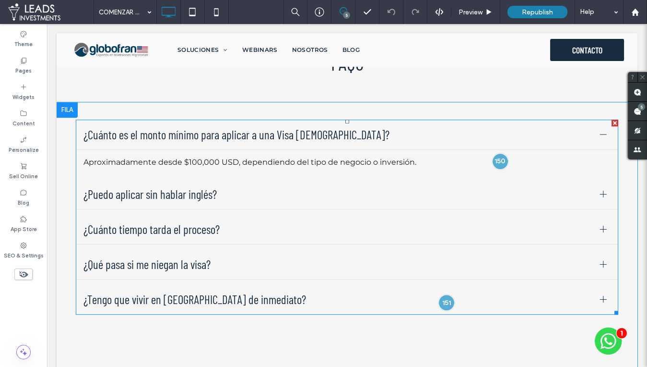
scroll to position [1286, 0]
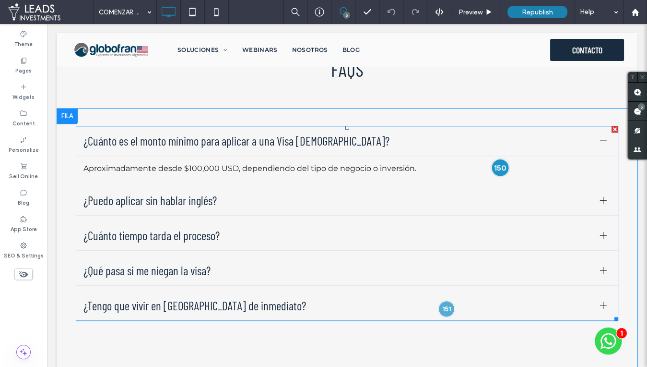
click at [498, 158] on div at bounding box center [500, 167] width 18 height 18
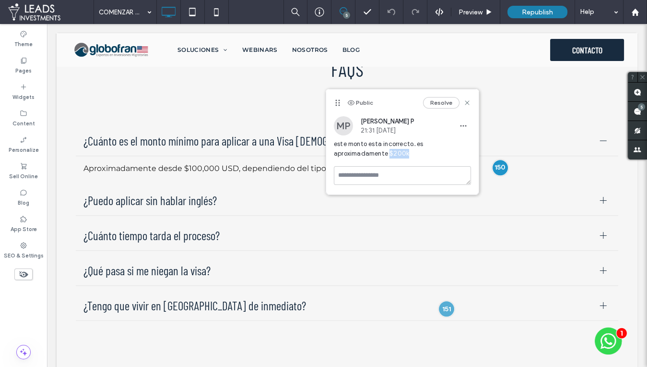
drag, startPoint x: 388, startPoint y: 153, endPoint x: 412, endPoint y: 158, distance: 24.6
click at [409, 152] on span "este monto esta incorrecto..es aproximadamente $200k" at bounding box center [402, 148] width 137 height 19
copy span "$200k"
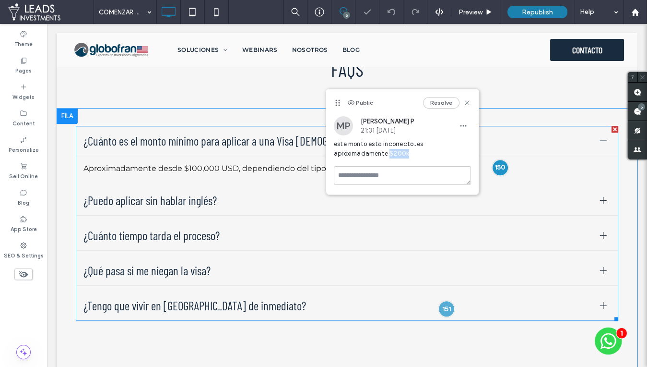
click at [238, 157] on ul "¿Cuánto es el monto mínimo para aplicar a una Visa E2? Aproximadamente desde $1…" at bounding box center [347, 223] width 543 height 195
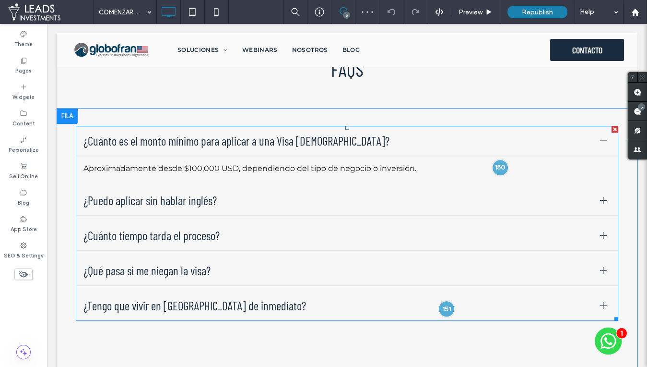
click at [242, 157] on ul "¿Cuánto es el monto mínimo para aplicar a una Visa E2? Aproximadamente desde $1…" at bounding box center [347, 223] width 543 height 195
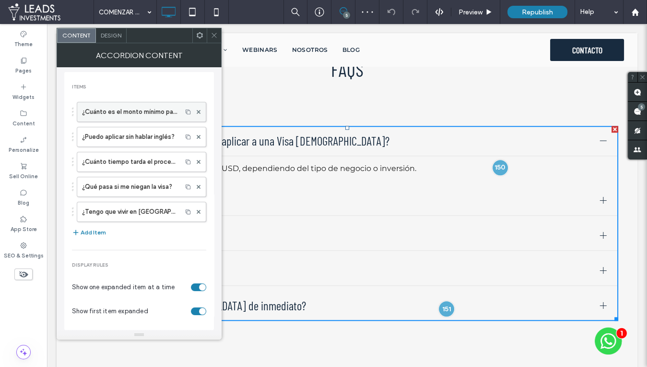
click at [153, 117] on label "¿Cuánto es el monto mínimo para aplicar a una Visa E2?" at bounding box center [129, 111] width 95 height 19
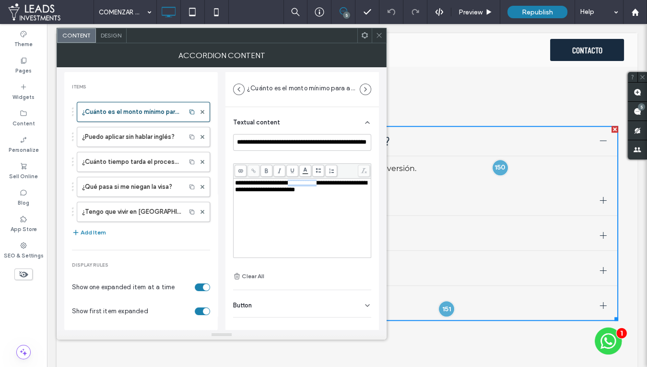
drag, startPoint x: 310, startPoint y: 181, endPoint x: 349, endPoint y: 182, distance: 38.9
click at [349, 181] on span "**********" at bounding box center [301, 185] width 132 height 13
click at [236, 191] on span "**********" at bounding box center [301, 185] width 132 height 13
click at [380, 33] on icon at bounding box center [379, 35] width 7 height 7
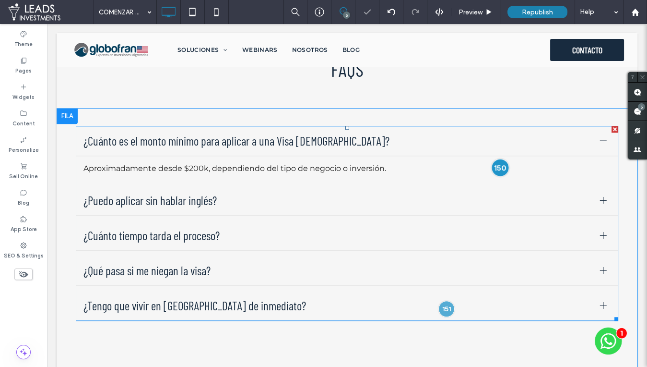
click at [495, 158] on div at bounding box center [500, 167] width 18 height 18
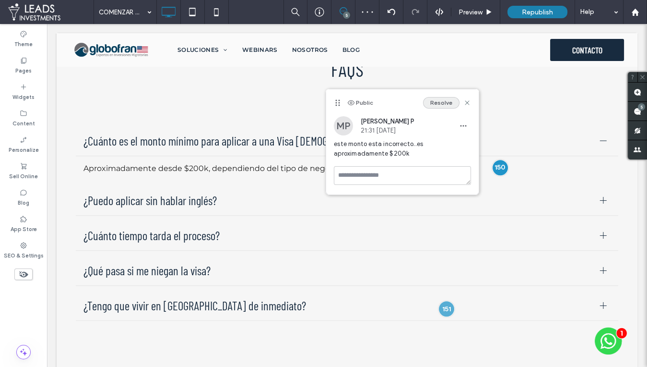
click at [442, 103] on button "Resolve" at bounding box center [441, 103] width 36 height 12
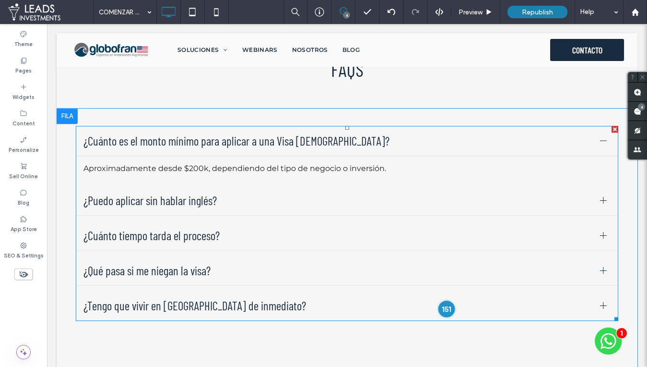
click at [447, 300] on div at bounding box center [447, 309] width 18 height 18
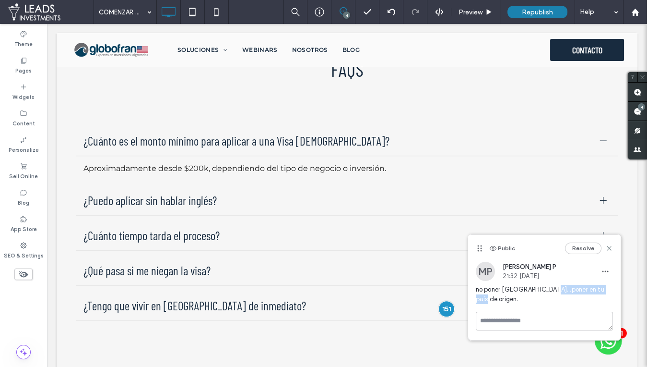
drag, startPoint x: 548, startPoint y: 290, endPoint x: 609, endPoint y: 291, distance: 61.4
click at [609, 291] on span "no poner Mexico...poner en tu país de origen." at bounding box center [544, 293] width 137 height 19
copy span "en tu país de origen."
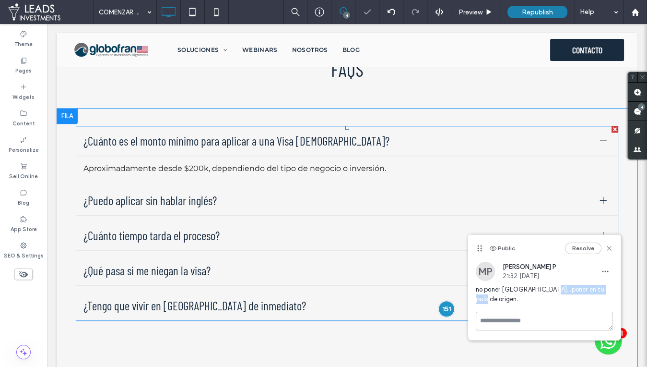
click at [280, 298] on span "¿Tengo que vivir en EE.UU. de inmediato?" at bounding box center [337, 305] width 509 height 14
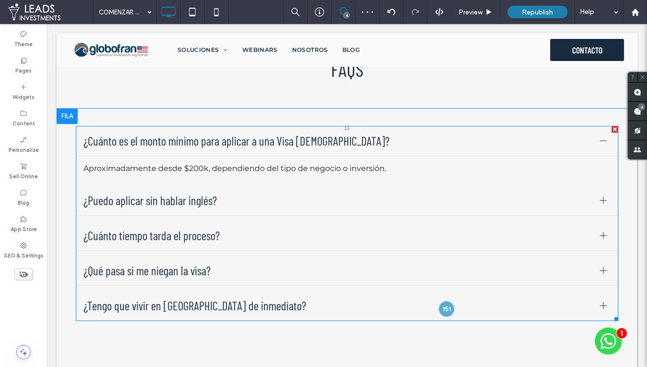
click at [264, 290] on div "¿Tengo que vivir en EE.UU. de inmediato?" at bounding box center [347, 305] width 543 height 30
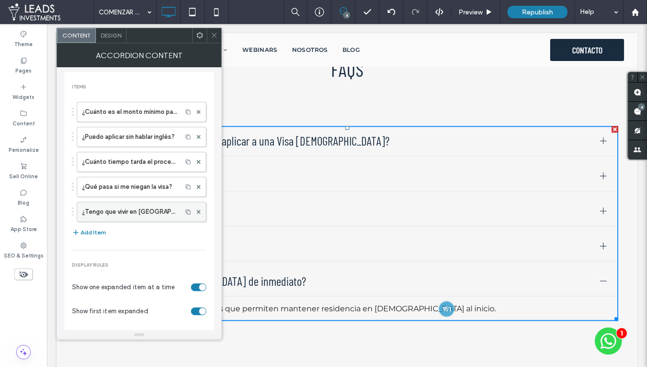
click at [132, 202] on label "¿Tengo que vivir en EE.UU. de inmediato?" at bounding box center [129, 211] width 95 height 19
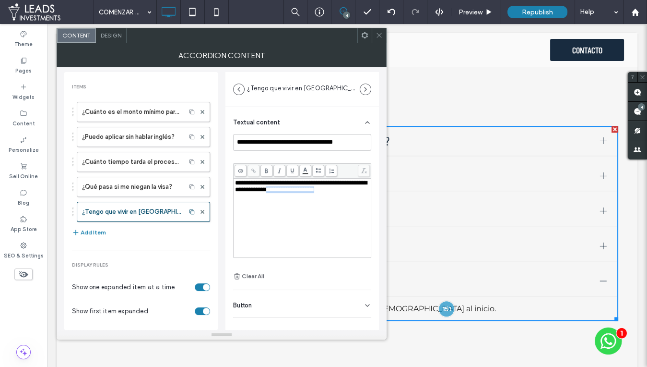
drag, startPoint x: 333, startPoint y: 193, endPoint x: 343, endPoint y: 201, distance: 12.0
click at [343, 201] on div "**********" at bounding box center [302, 217] width 135 height 77
click at [381, 37] on use at bounding box center [379, 35] width 5 height 5
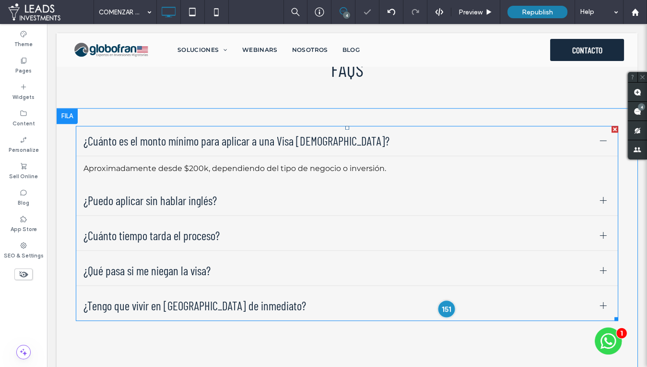
click at [448, 300] on div at bounding box center [447, 309] width 18 height 18
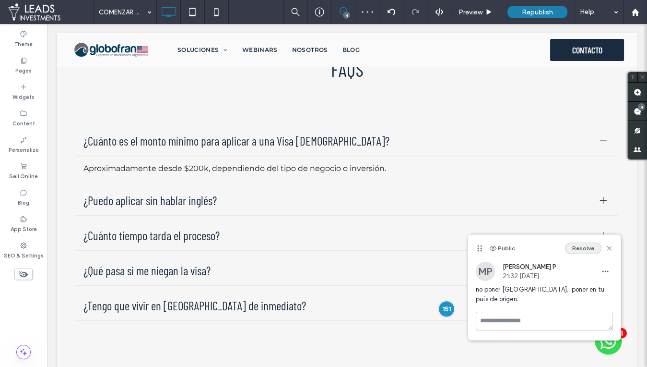
click at [582, 250] on button "Resolve" at bounding box center [583, 248] width 36 height 12
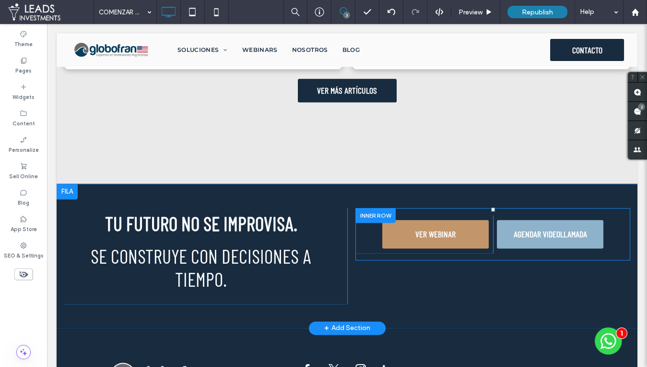
scroll to position [2068, 0]
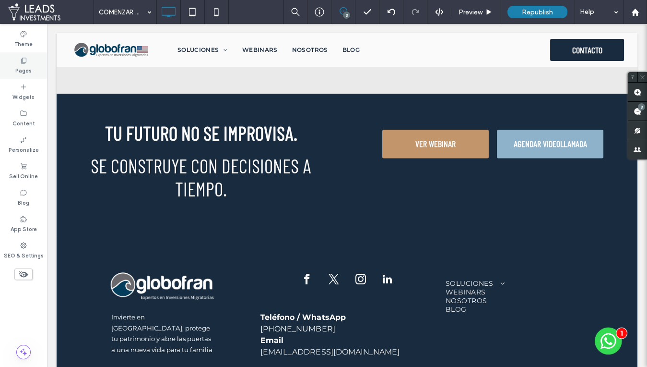
click at [37, 65] on div "Pages" at bounding box center [23, 65] width 47 height 26
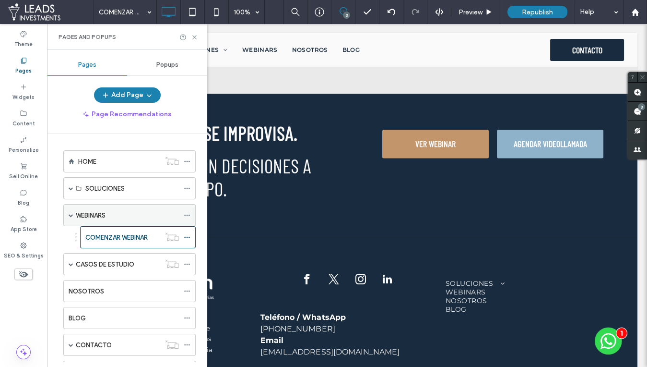
click at [71, 213] on span at bounding box center [71, 215] width 5 height 5
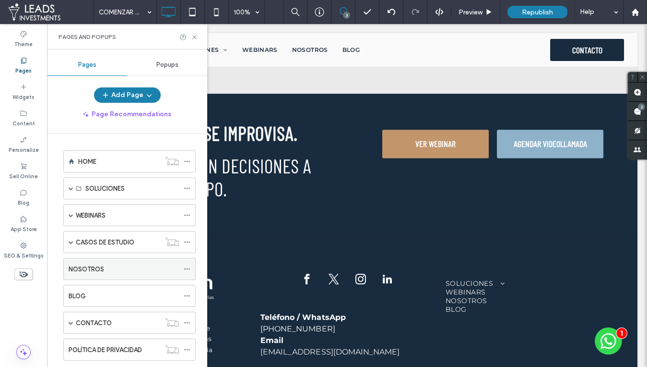
click at [95, 261] on label "NOSOTROS" at bounding box center [87, 269] width 36 height 17
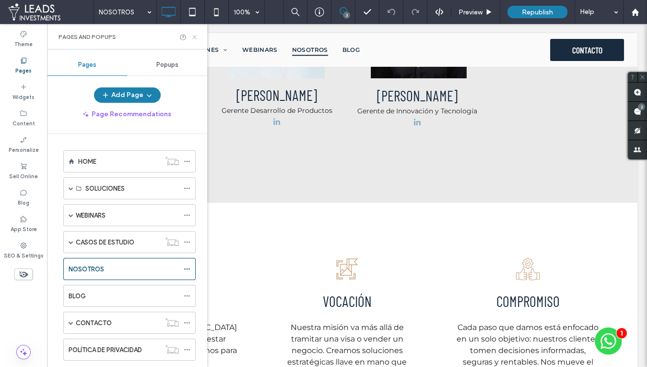
drag, startPoint x: 193, startPoint y: 37, endPoint x: 209, endPoint y: 89, distance: 54.8
click at [193, 37] on icon at bounding box center [194, 37] width 7 height 7
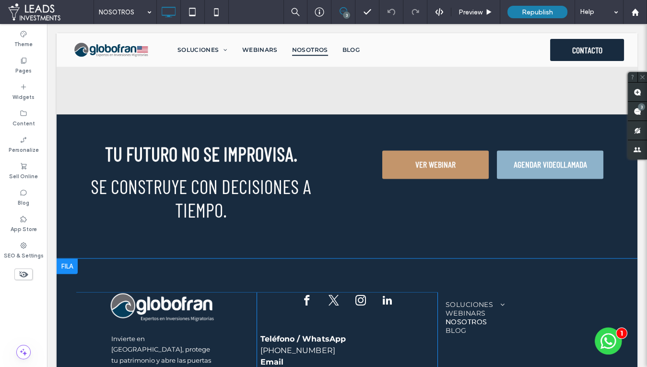
scroll to position [2751, 0]
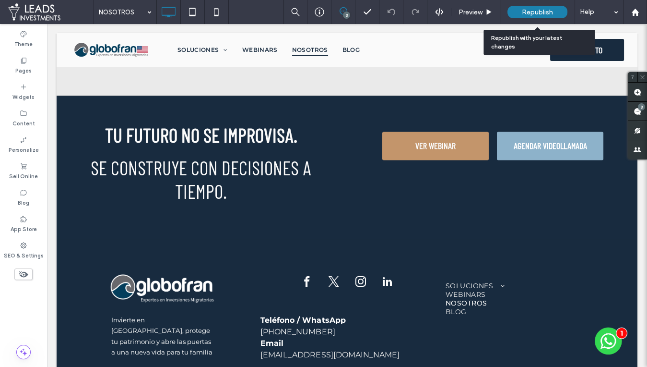
click at [536, 10] on span "Republish" at bounding box center [537, 12] width 31 height 8
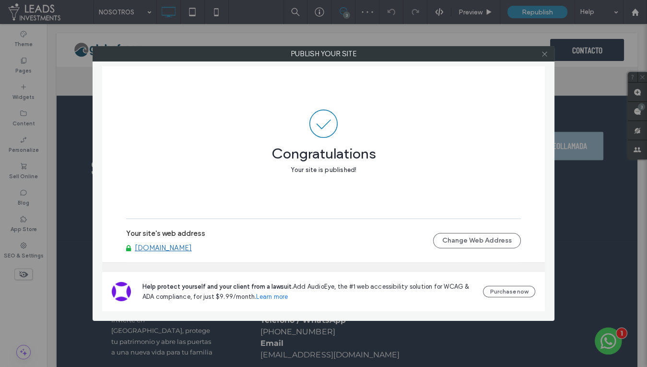
click at [545, 52] on icon at bounding box center [544, 53] width 7 height 7
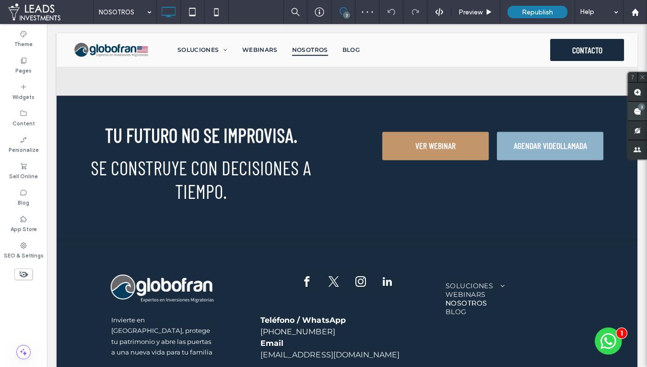
click at [634, 108] on use at bounding box center [638, 111] width 8 height 8
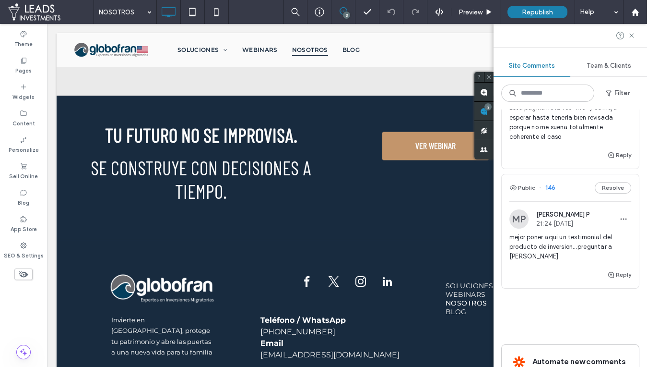
scroll to position [185, 0]
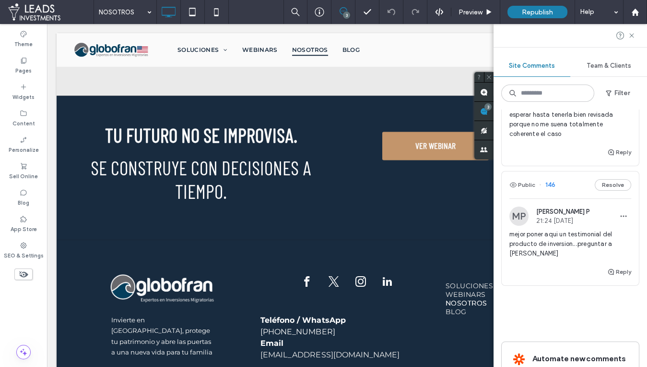
click at [578, 259] on div "mejor poner aqui un testimonial del producto de inversion...preguntar a Carlos …" at bounding box center [570, 247] width 122 height 36
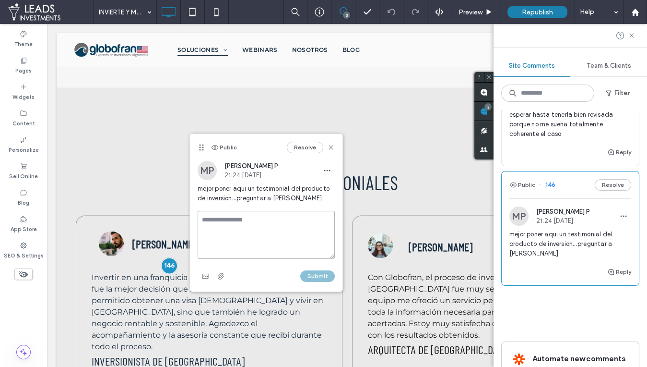
click at [272, 222] on textarea at bounding box center [266, 235] width 137 height 48
type textarea "*"
click at [331, 145] on icon at bounding box center [331, 147] width 8 height 8
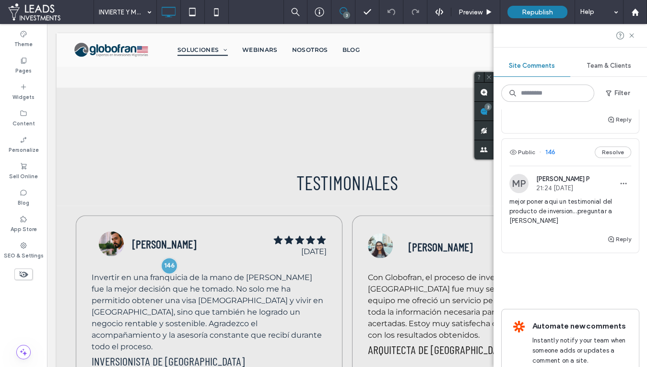
scroll to position [252, 0]
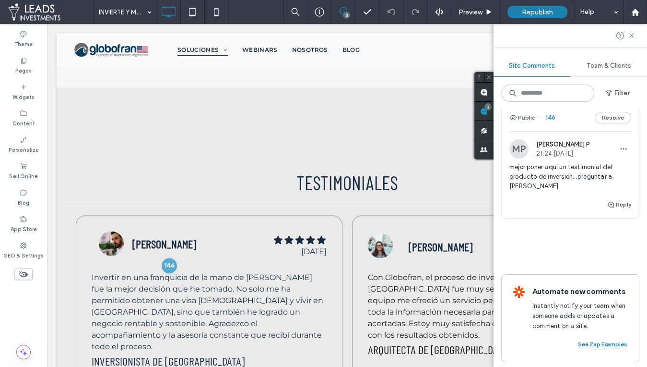
click at [585, 190] on div "mejor poner aqui un testimonial del producto de inversion...preguntar a Carlos …" at bounding box center [570, 180] width 122 height 36
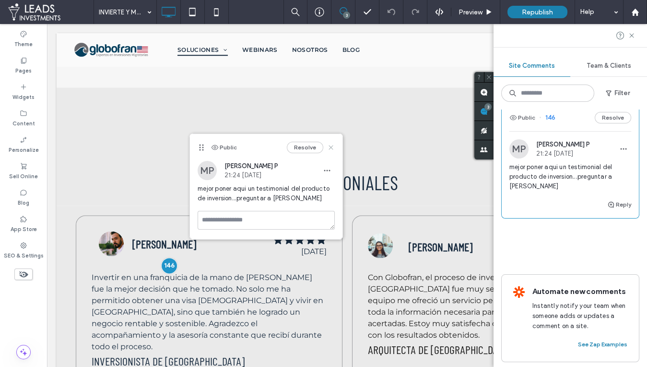
click at [331, 146] on use at bounding box center [331, 147] width 4 height 4
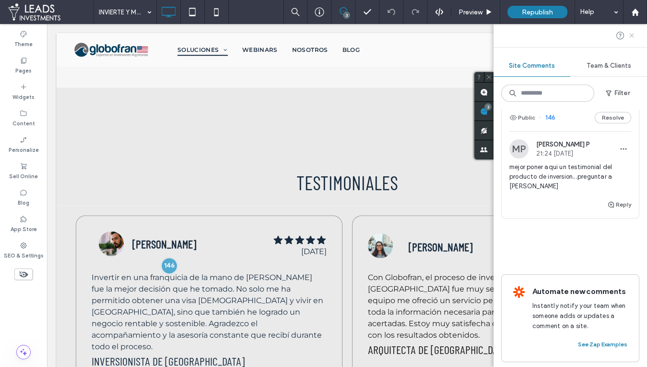
click at [629, 34] on icon at bounding box center [632, 36] width 8 height 8
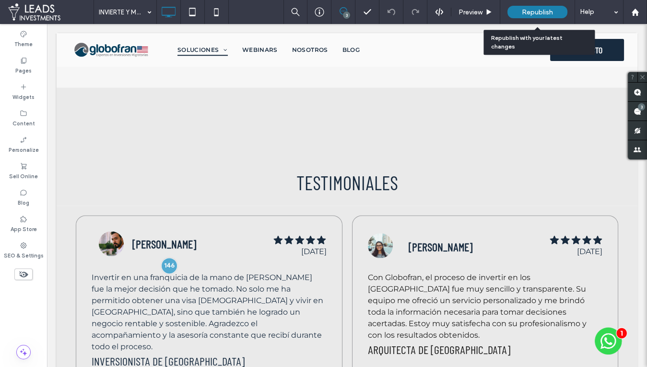
click at [541, 13] on span "Republish" at bounding box center [537, 12] width 31 height 8
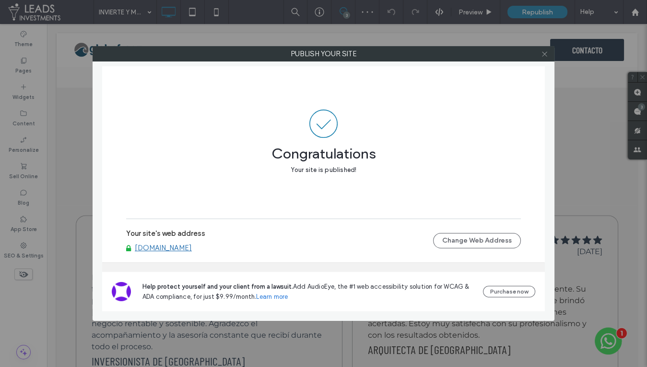
click at [544, 54] on use at bounding box center [544, 53] width 5 height 5
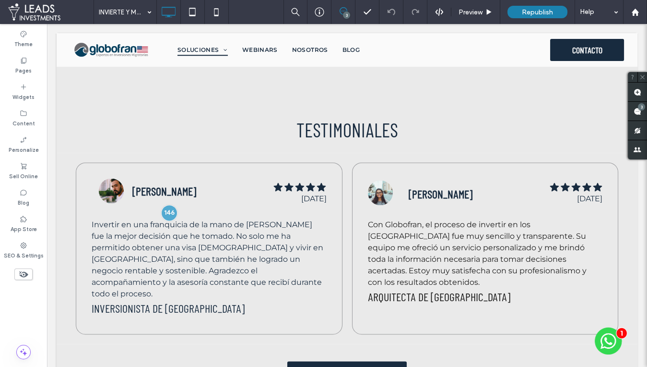
scroll to position [2367, 0]
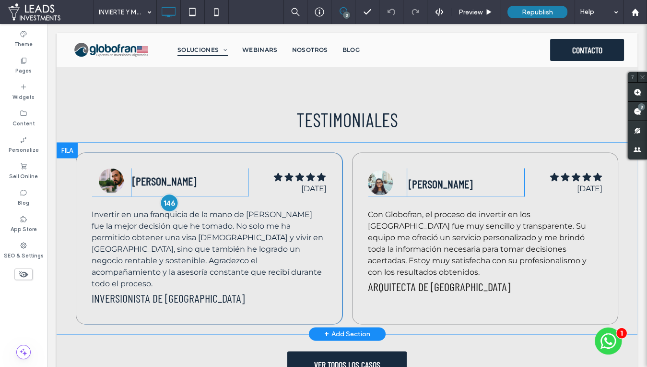
click at [169, 193] on div at bounding box center [170, 202] width 18 height 18
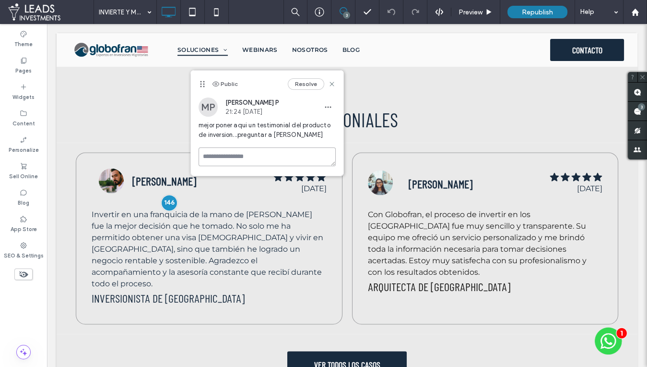
click at [260, 155] on textarea at bounding box center [267, 156] width 137 height 19
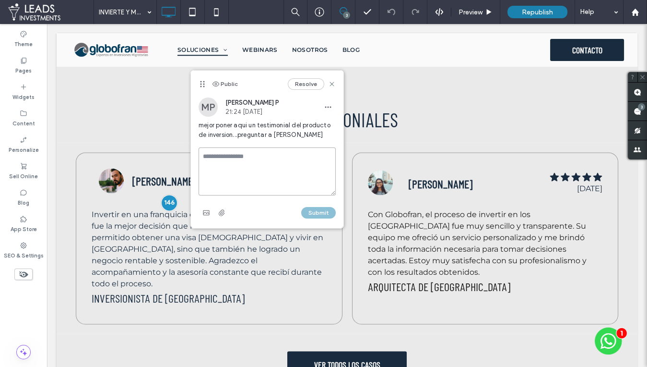
type textarea "*"
click at [204, 86] on icon at bounding box center [203, 84] width 8 height 8
click at [331, 102] on span "button" at bounding box center [327, 106] width 15 height 15
click at [302, 104] on div "MP Morella P 21:24 Aug 11 2025" at bounding box center [267, 106] width 137 height 19
drag, startPoint x: 332, startPoint y: 83, endPoint x: 283, endPoint y: 60, distance: 54.3
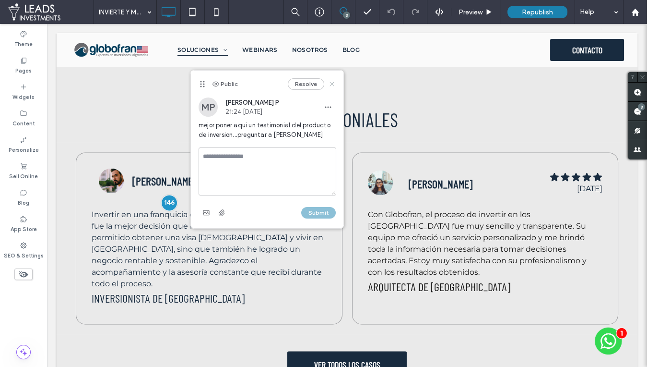
click at [332, 83] on use at bounding box center [332, 84] width 4 height 4
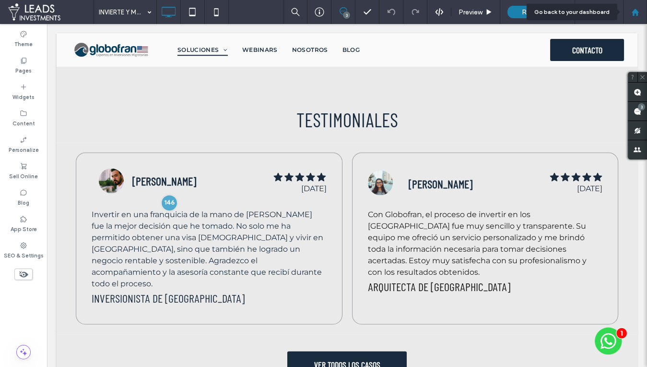
click at [638, 12] on icon at bounding box center [635, 12] width 8 height 8
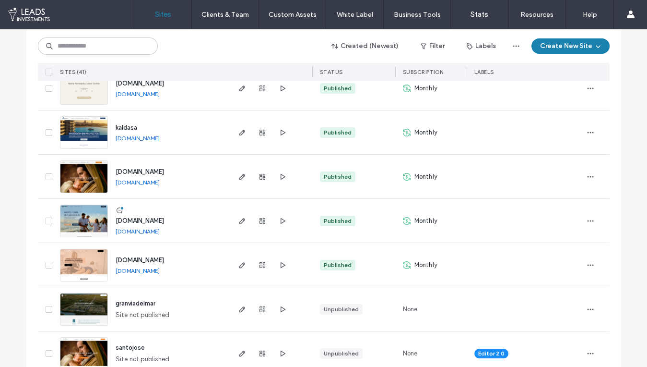
scroll to position [127, 0]
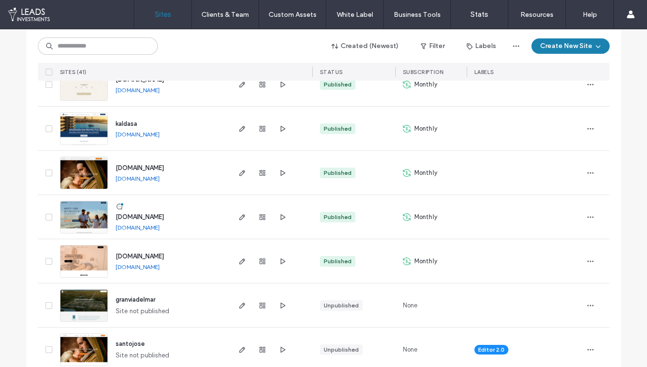
click at [159, 215] on span "[DOMAIN_NAME]" at bounding box center [140, 216] width 48 height 7
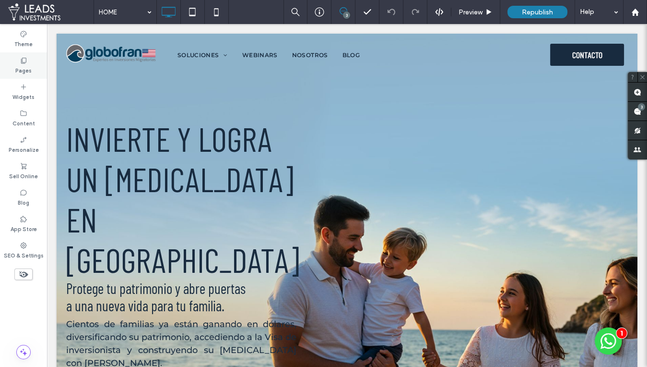
click at [29, 62] on div "Pages" at bounding box center [23, 65] width 47 height 26
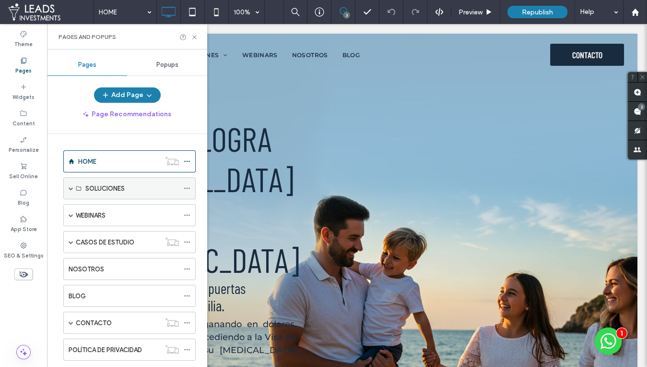
click at [70, 186] on span at bounding box center [71, 188] width 5 height 5
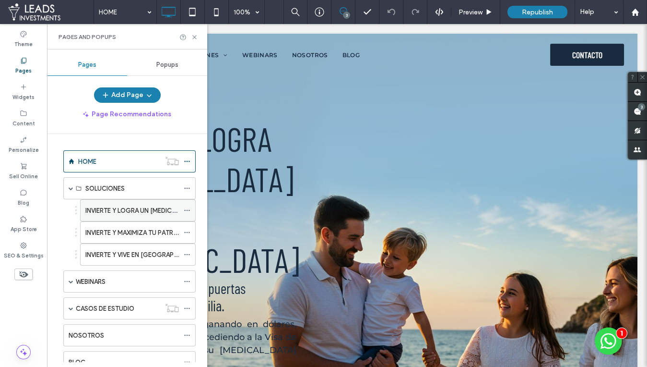
click at [106, 204] on label "INVIERTE Y LOGRA UN [MEDICAL_DATA] EN [GEOGRAPHIC_DATA]." at bounding box center [180, 210] width 190 height 17
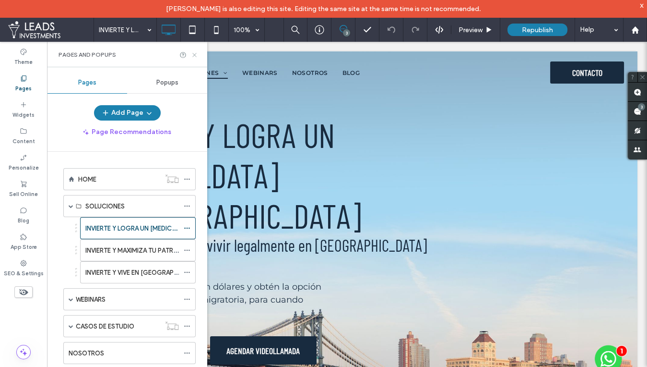
click at [192, 52] on icon at bounding box center [194, 54] width 7 height 7
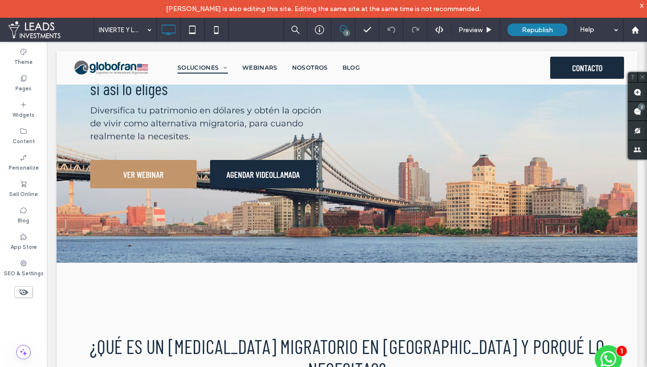
scroll to position [174, 0]
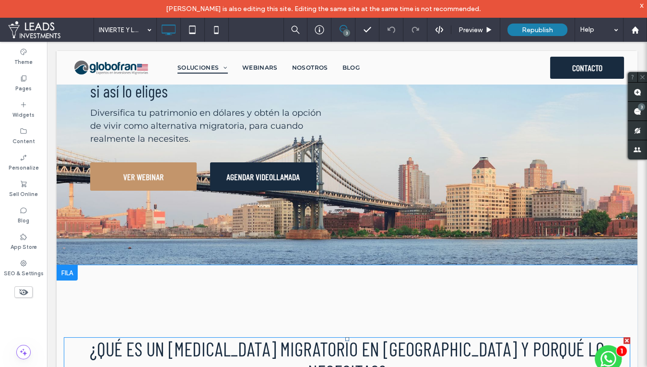
click at [439, 337] on span "¿Qué es un [MEDICAL_DATA] MIGRATORIO en [GEOGRAPHIC_DATA] y porQué lo necesitas?" at bounding box center [347, 360] width 515 height 46
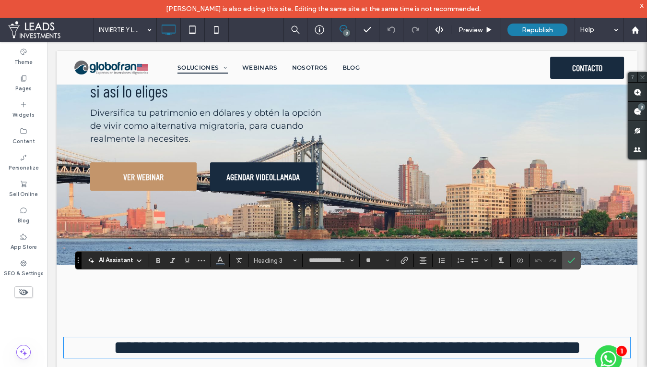
type input "**********"
type input "**"
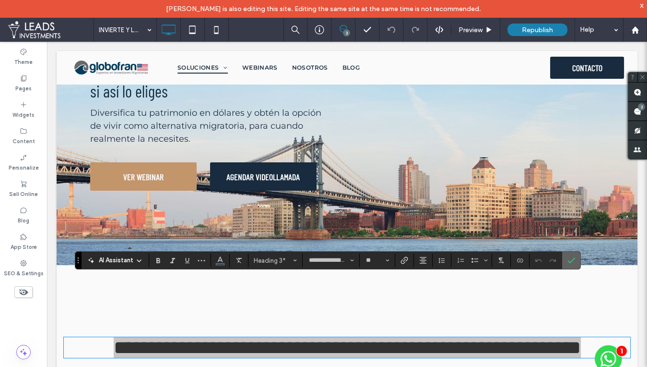
click at [568, 261] on use "Confirm" at bounding box center [572, 260] width 8 height 6
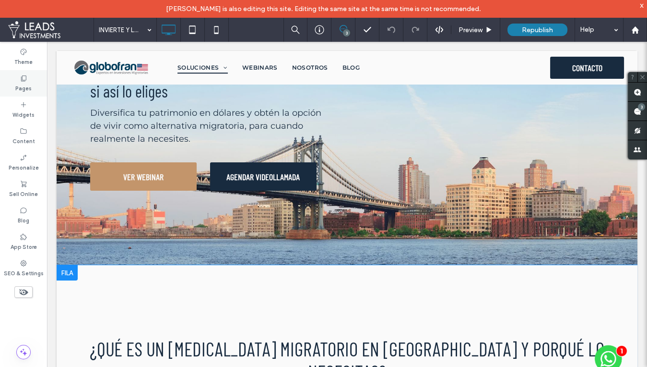
click at [36, 75] on div "Pages" at bounding box center [23, 83] width 47 height 26
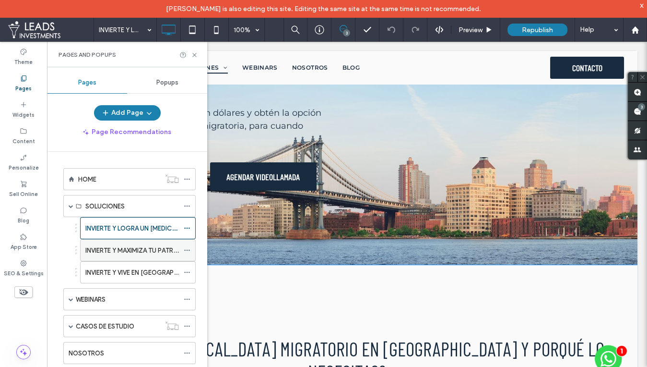
click at [119, 241] on div "INVIERTE Y MAXIMIZA TU PATRIMONIO EN [GEOGRAPHIC_DATA]" at bounding box center [132, 249] width 94 height 21
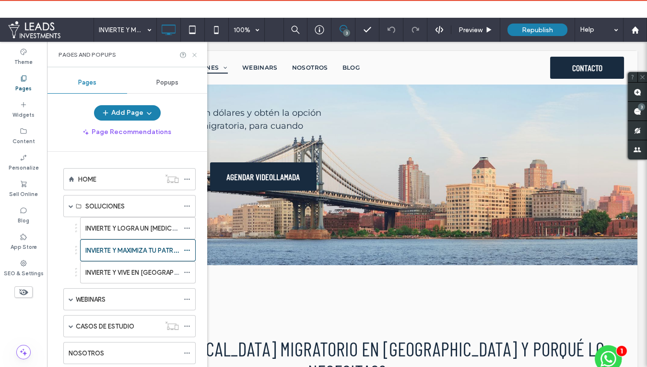
click at [194, 54] on icon at bounding box center [194, 54] width 7 height 7
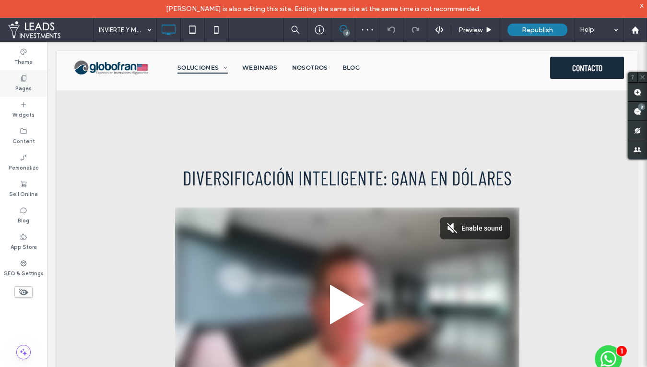
scroll to position [597, 0]
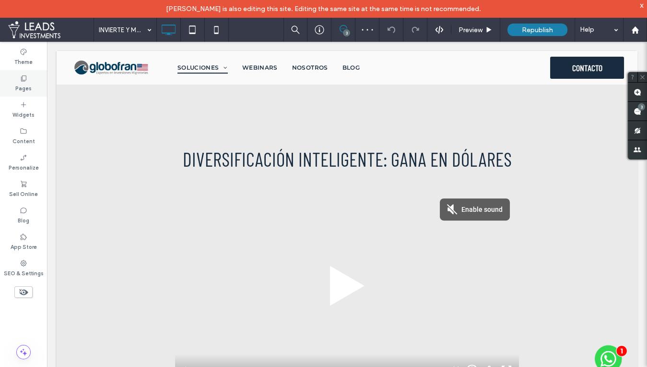
click at [31, 82] on div "Pages" at bounding box center [23, 83] width 47 height 26
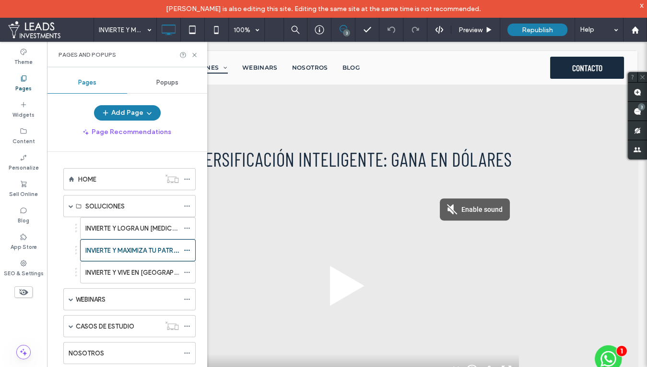
click at [115, 270] on label "INVIERTE Y VIVE EN [GEOGRAPHIC_DATA]." at bounding box center [145, 272] width 121 height 17
click at [194, 54] on icon at bounding box center [194, 54] width 7 height 7
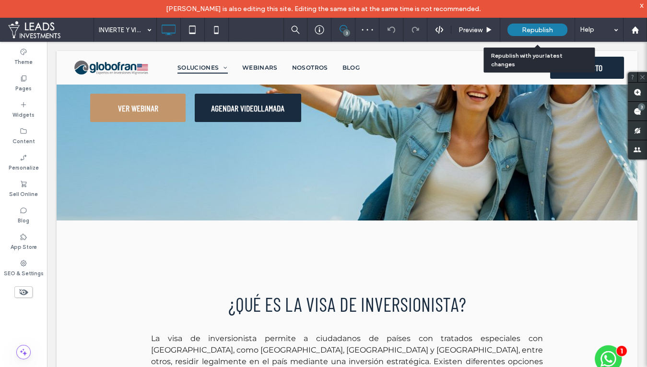
click at [552, 27] on span "Republish" at bounding box center [537, 30] width 31 height 8
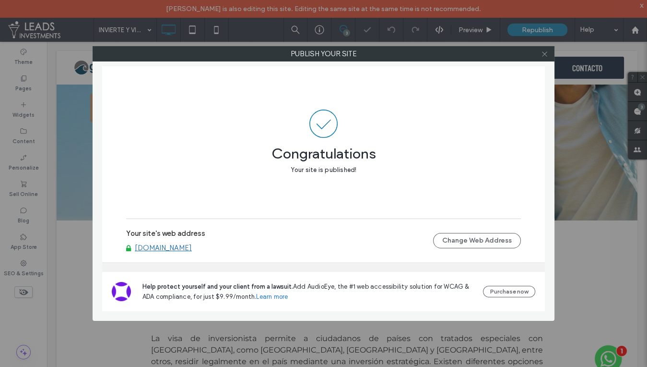
click at [544, 54] on use at bounding box center [544, 53] width 5 height 5
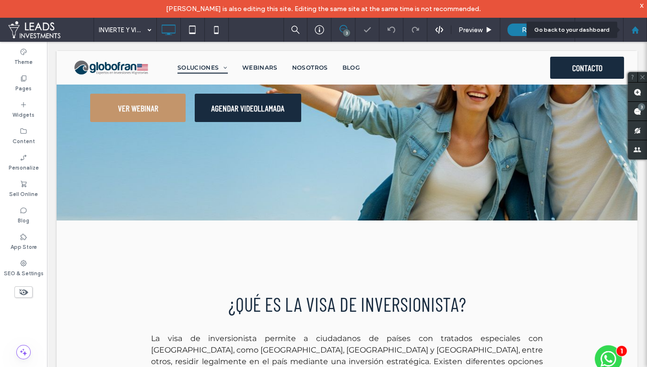
click at [638, 24] on div at bounding box center [635, 30] width 24 height 24
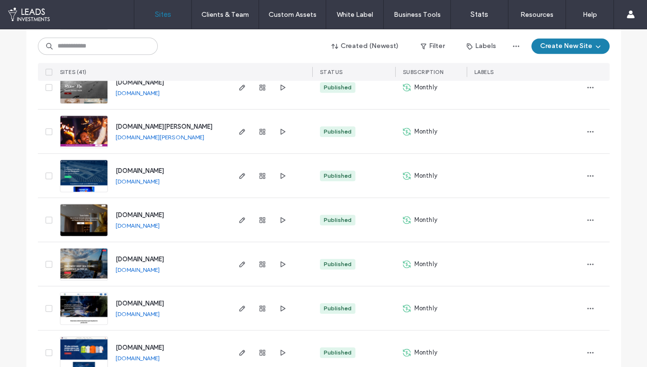
scroll to position [1222, 0]
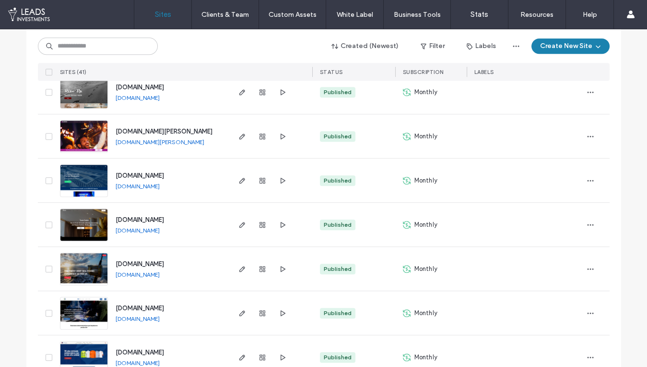
click at [157, 219] on span "[DOMAIN_NAME]" at bounding box center [140, 219] width 48 height 7
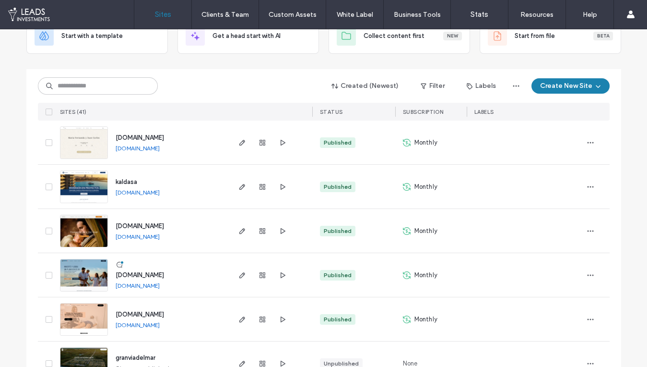
scroll to position [82, 0]
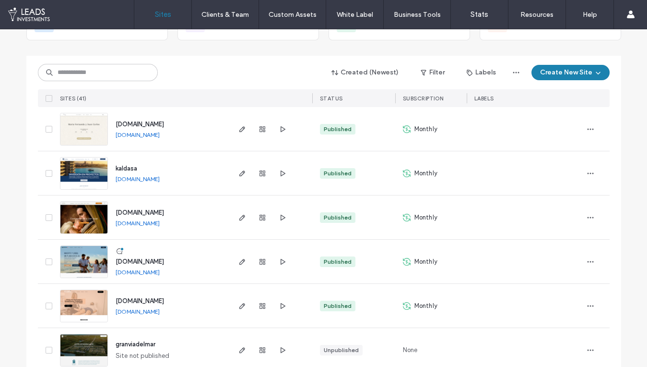
click at [144, 259] on span "[DOMAIN_NAME]" at bounding box center [140, 261] width 48 height 7
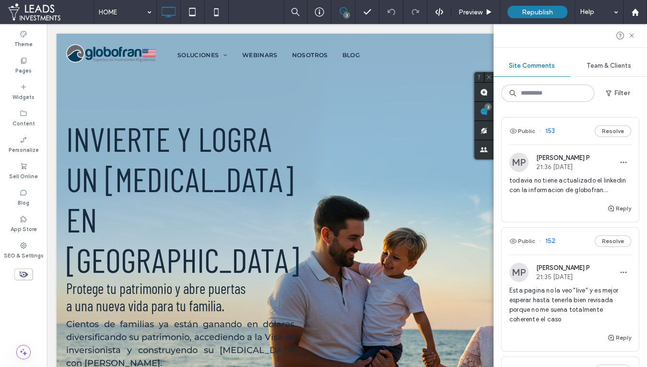
click at [554, 195] on div "todavia no tiene actualizado el linkedin con la informacion de globofran..." at bounding box center [570, 189] width 122 height 27
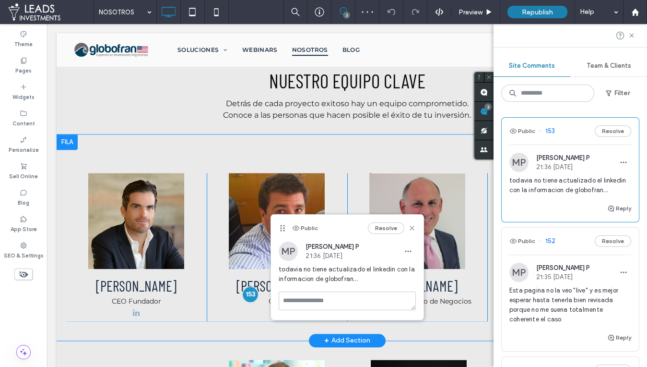
click at [237, 293] on div "OLAF BOELCKE COO Click To Paste" at bounding box center [277, 247] width 141 height 148
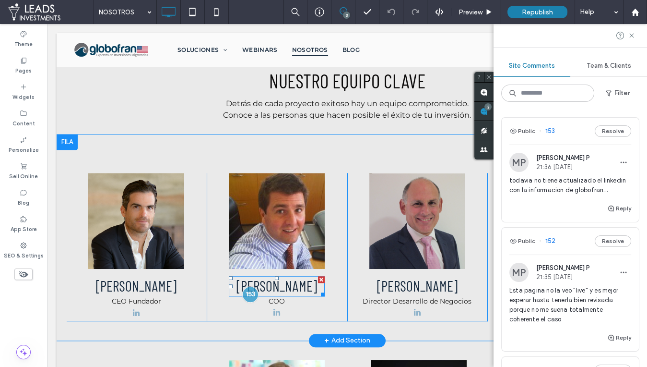
click at [295, 277] on span "OLAF BOELCKE" at bounding box center [277, 285] width 81 height 17
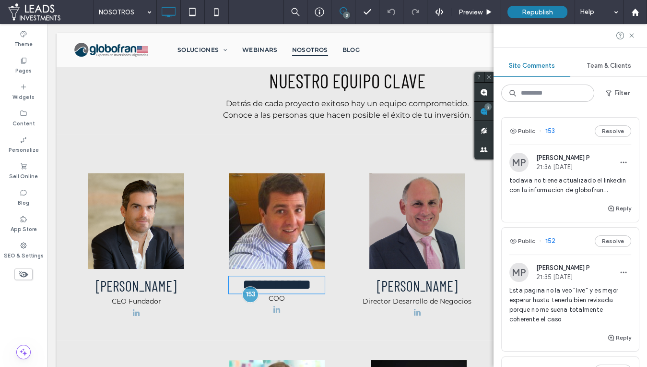
type input "**********"
type input "**"
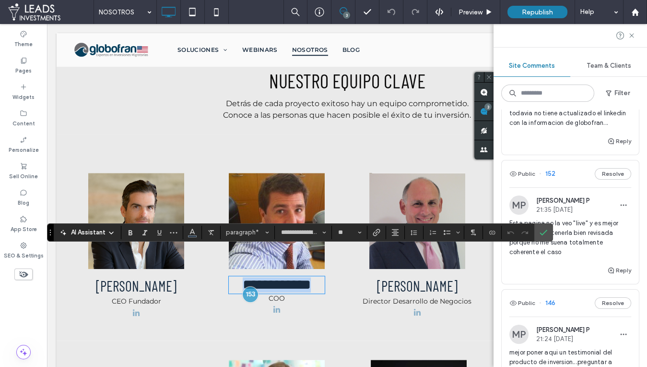
scroll to position [83, 0]
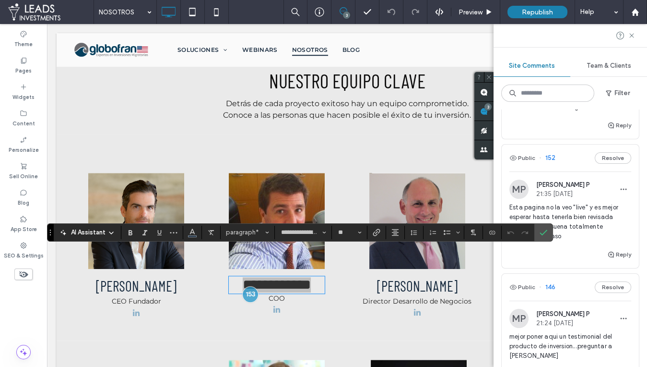
click at [605, 179] on div "MP Morella P 21:35 Aug 11 2025" at bounding box center [570, 188] width 122 height 19
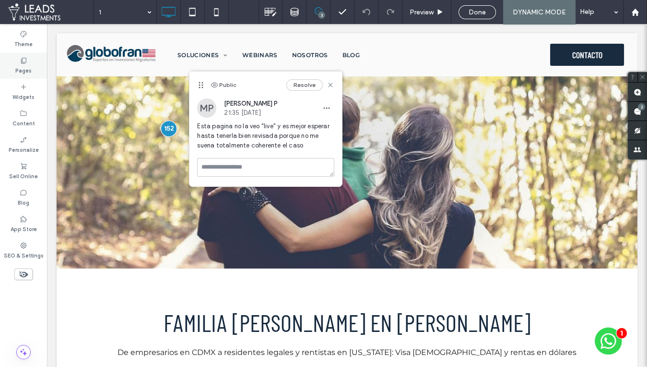
click at [37, 71] on div "Pages" at bounding box center [23, 65] width 47 height 26
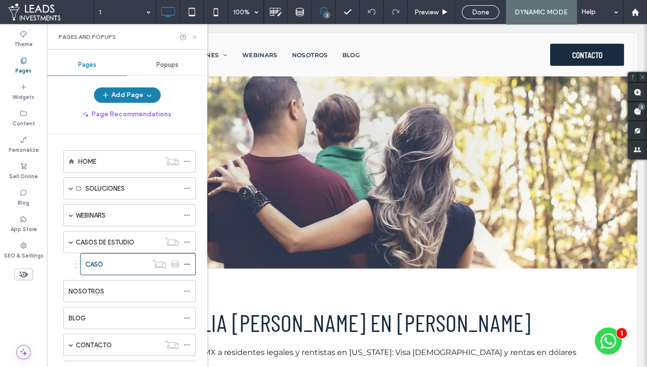
click at [194, 35] on icon at bounding box center [194, 37] width 7 height 7
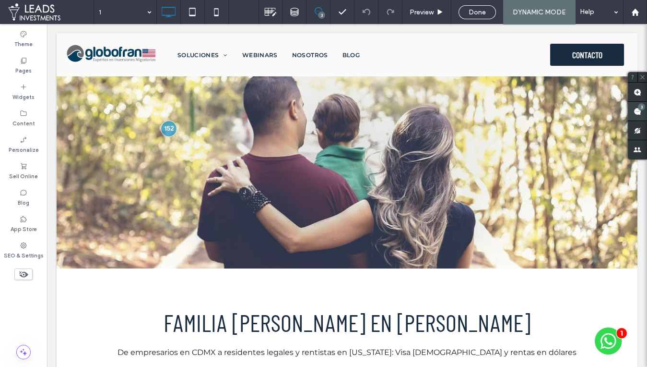
click at [638, 113] on use at bounding box center [638, 111] width 8 height 8
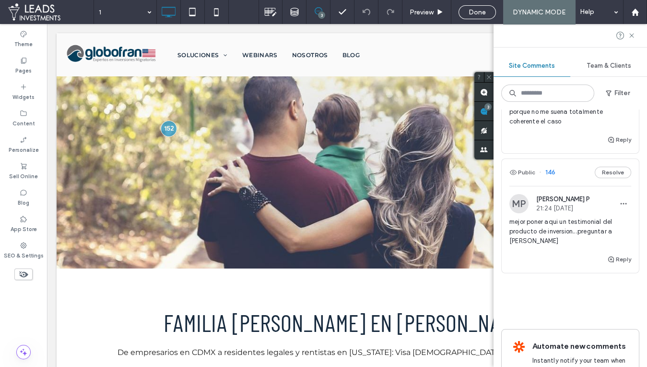
scroll to position [219, 0]
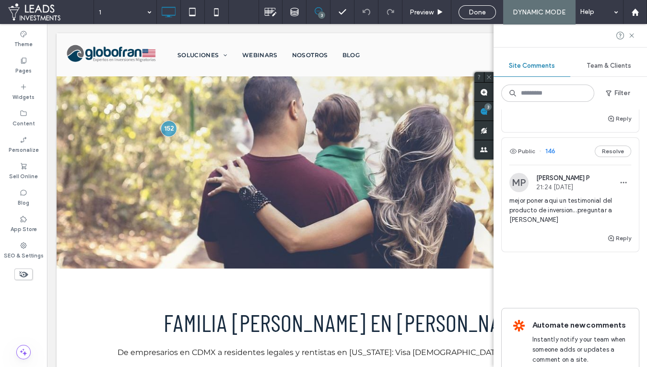
click at [560, 233] on div "Reply" at bounding box center [570, 241] width 137 height 19
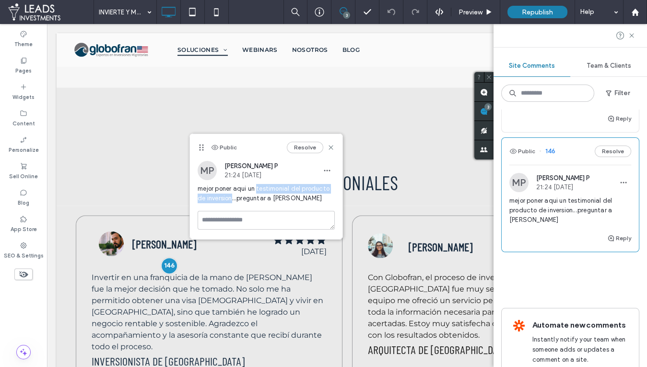
drag, startPoint x: 257, startPoint y: 188, endPoint x: 231, endPoint y: 200, distance: 28.1
click at [231, 200] on span "mejor poner aqui un testimonial del producto de inversion...preguntar a Carlos …" at bounding box center [266, 193] width 137 height 19
copy span "testimonial del producto de inversion"
drag, startPoint x: 332, startPoint y: 150, endPoint x: 284, endPoint y: 126, distance: 53.0
click at [332, 150] on icon at bounding box center [331, 147] width 8 height 8
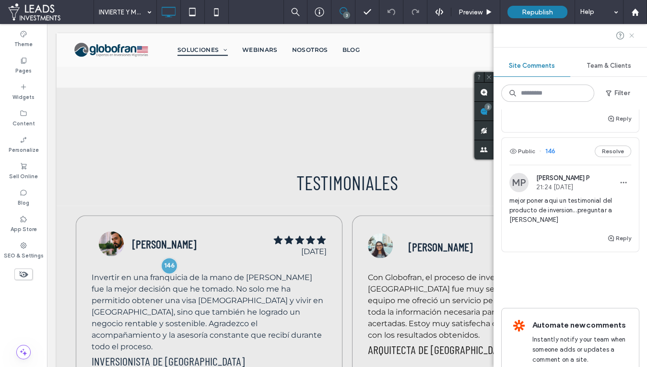
click at [632, 38] on icon at bounding box center [632, 36] width 8 height 8
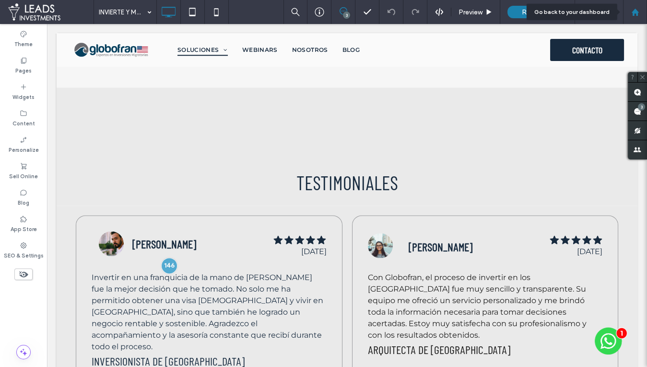
click at [640, 12] on div at bounding box center [635, 12] width 23 height 8
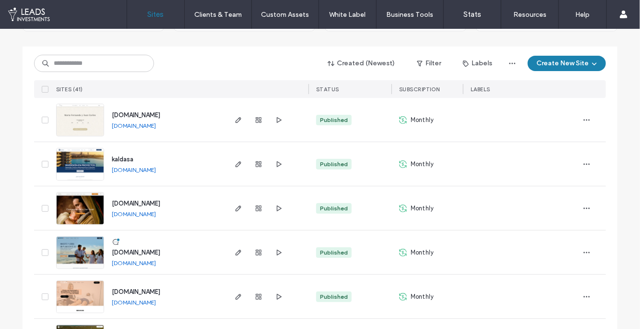
scroll to position [98, 0]
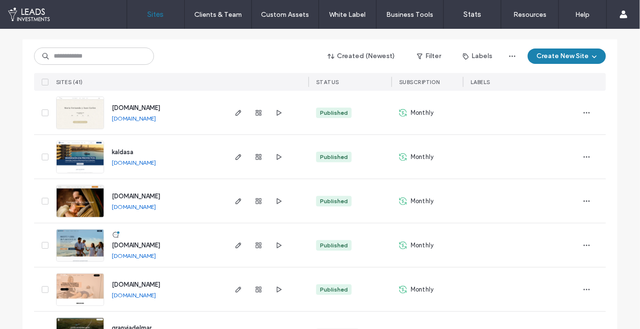
click at [149, 242] on span "www.globofran.com" at bounding box center [136, 244] width 48 height 7
